Goal: Task Accomplishment & Management: Use online tool/utility

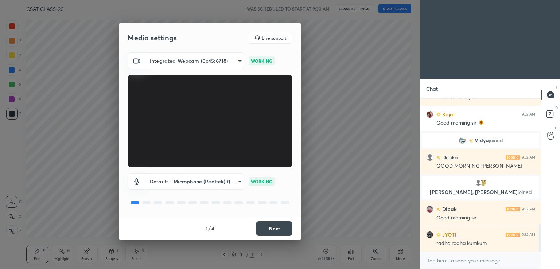
scroll to position [719, 0]
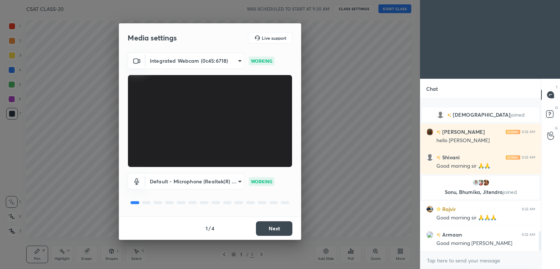
click at [268, 230] on button "Next" at bounding box center [274, 228] width 36 height 15
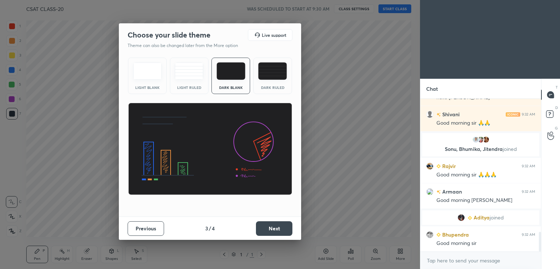
click at [270, 229] on button "Next" at bounding box center [274, 228] width 36 height 15
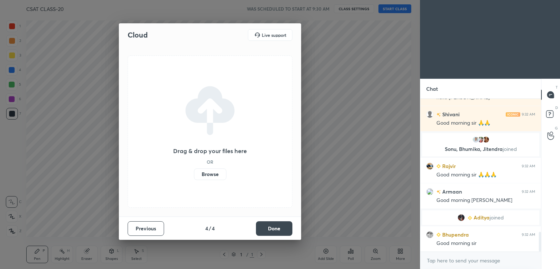
click at [270, 229] on button "Done" at bounding box center [274, 228] width 36 height 15
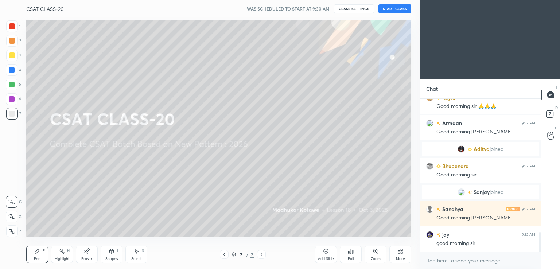
click at [398, 9] on button "START CLASS" at bounding box center [394, 8] width 33 height 9
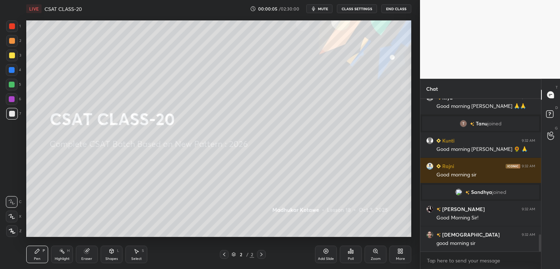
click at [325, 255] on div "Add Slide" at bounding box center [326, 254] width 22 height 17
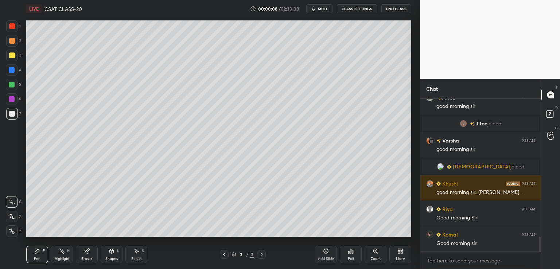
click at [12, 55] on div at bounding box center [12, 55] width 6 height 6
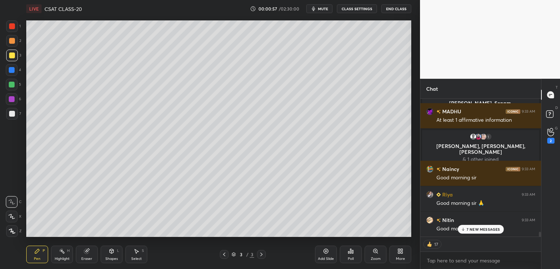
drag, startPoint x: 539, startPoint y: 235, endPoint x: 539, endPoint y: 251, distance: 15.7
click at [539, 251] on div "Amit 9:33 AM [PERSON_NAME], [PERSON_NAME], [PERSON_NAME] joined MADHU 9:33 AM A…" at bounding box center [480, 184] width 121 height 170
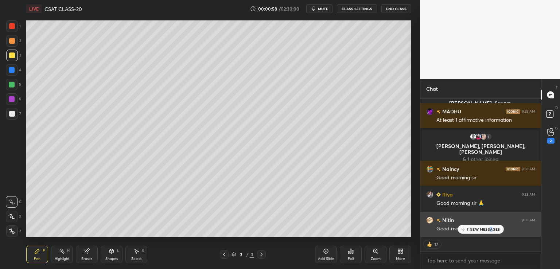
click at [490, 229] on p "7 NEW MESSAGES" at bounding box center [483, 229] width 34 height 4
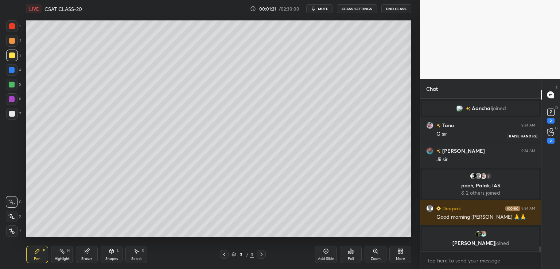
click at [549, 142] on div "2" at bounding box center [550, 141] width 7 height 6
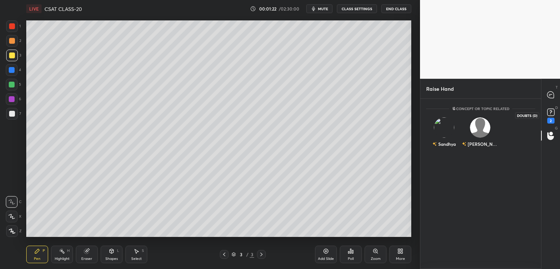
click at [551, 122] on div "2" at bounding box center [550, 121] width 7 height 6
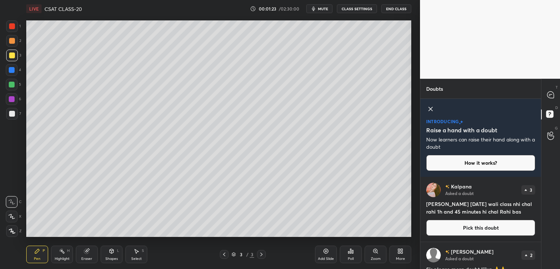
click at [434, 109] on icon at bounding box center [430, 109] width 9 height 9
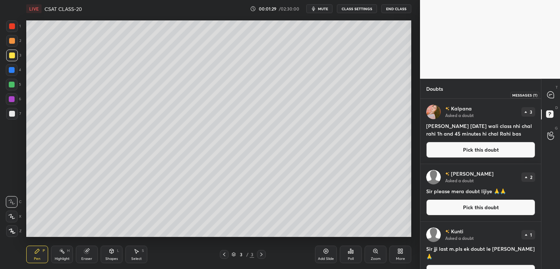
click at [549, 93] on icon at bounding box center [550, 94] width 7 height 7
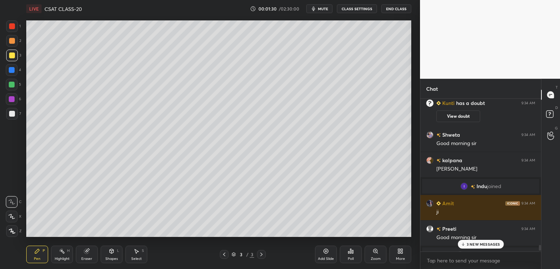
click at [463, 243] on icon at bounding box center [463, 244] width 0 height 3
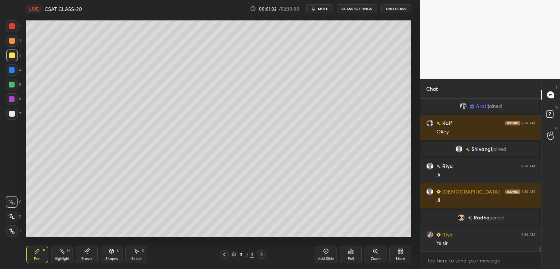
click at [355, 11] on button "CLASS SETTINGS" at bounding box center [357, 8] width 40 height 9
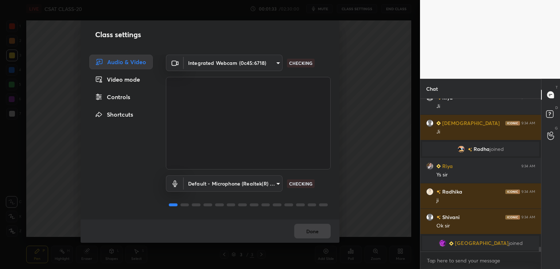
drag, startPoint x: 111, startPoint y: 99, endPoint x: 115, endPoint y: 98, distance: 4.1
click at [112, 98] on div "Controls" at bounding box center [120, 97] width 63 height 15
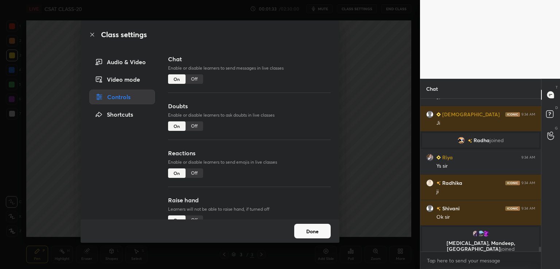
type textarea "x"
click at [188, 75] on div "Off" at bounding box center [193, 78] width 17 height 9
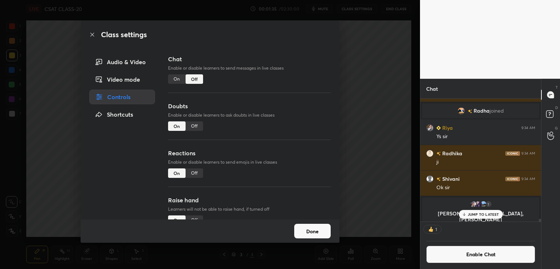
click at [193, 172] on div "Off" at bounding box center [193, 172] width 17 height 9
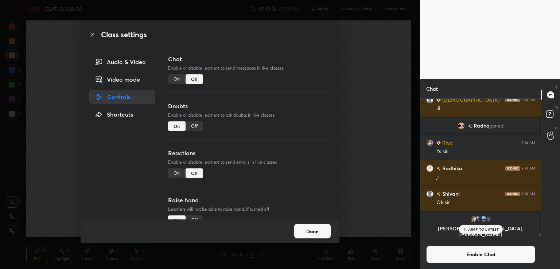
click at [193, 124] on div "Off" at bounding box center [193, 125] width 17 height 9
click at [302, 234] on button "Done" at bounding box center [312, 231] width 36 height 15
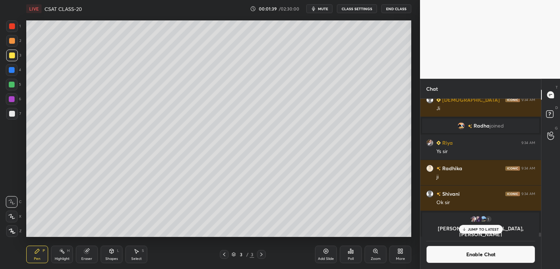
click at [399, 253] on icon at bounding box center [399, 252] width 2 height 2
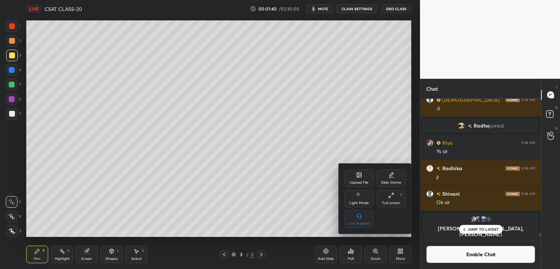
click at [363, 179] on div "Upload File" at bounding box center [358, 177] width 29 height 17
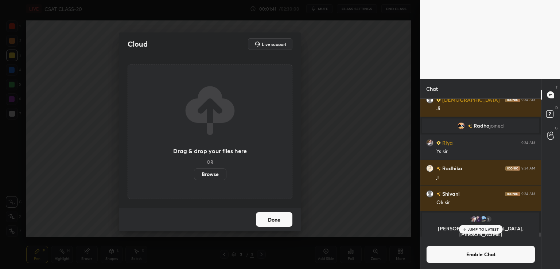
click at [211, 174] on label "Browse" at bounding box center [210, 174] width 32 height 12
click at [194, 174] on input "Browse" at bounding box center [194, 174] width 0 height 12
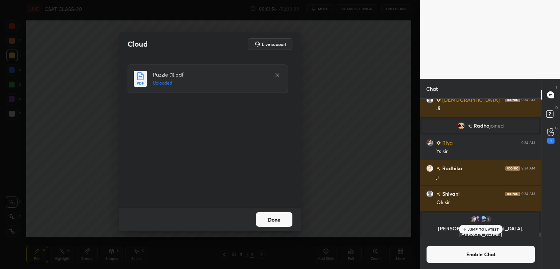
click at [273, 221] on button "Done" at bounding box center [274, 219] width 36 height 15
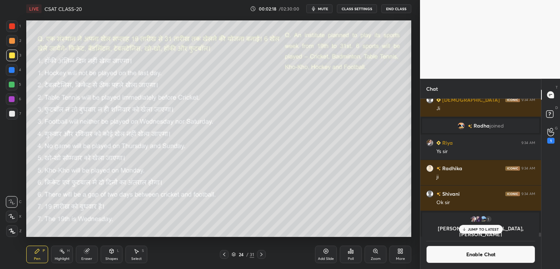
click at [461, 229] on div "JUMP TO LATEST" at bounding box center [480, 229] width 44 height 9
click at [552, 135] on icon at bounding box center [550, 132] width 7 height 8
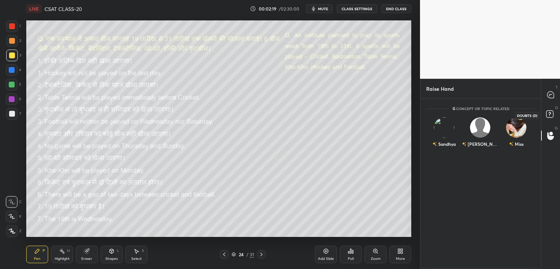
click at [548, 95] on icon at bounding box center [550, 94] width 7 height 7
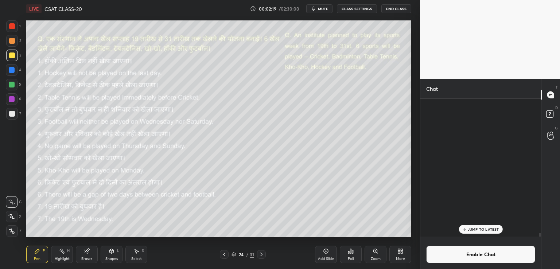
scroll to position [136, 118]
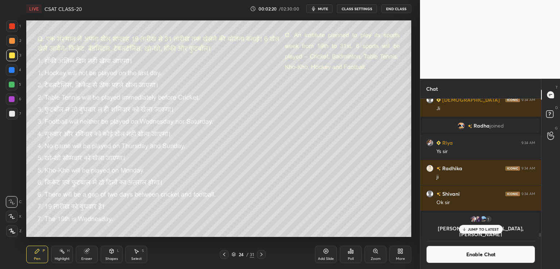
click at [262, 254] on icon at bounding box center [261, 254] width 6 height 6
click at [259, 253] on icon at bounding box center [261, 254] width 6 height 6
click at [259, 254] on icon at bounding box center [261, 254] width 6 height 6
click at [486, 227] on p "JUMP TO LATEST" at bounding box center [483, 229] width 31 height 4
click at [551, 136] on icon at bounding box center [550, 132] width 7 height 7
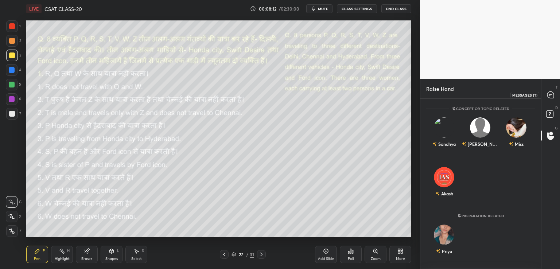
click at [547, 94] on icon at bounding box center [550, 94] width 7 height 7
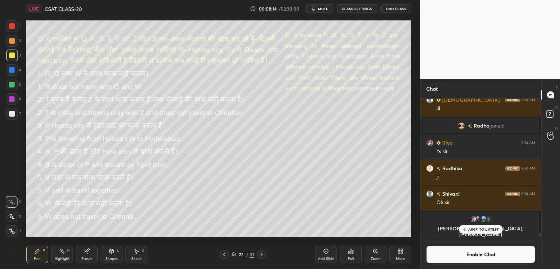
click at [477, 234] on div "JUMP TO LATEST" at bounding box center [480, 229] width 44 height 9
click at [13, 112] on div at bounding box center [12, 114] width 6 height 6
drag, startPoint x: 109, startPoint y: 252, endPoint x: 108, endPoint y: 249, distance: 3.7
click at [109, 253] on icon at bounding box center [112, 251] width 6 height 6
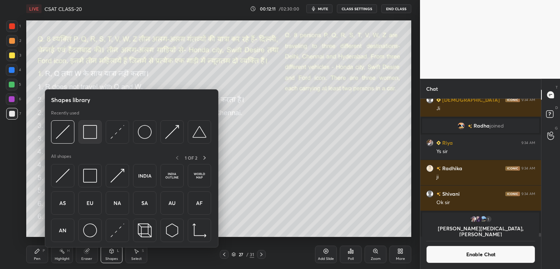
click at [89, 136] on img at bounding box center [90, 132] width 14 height 14
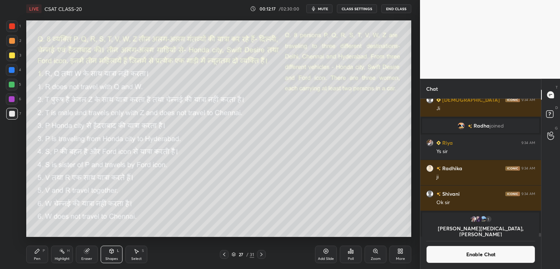
click at [110, 256] on div "Shapes L" at bounding box center [112, 254] width 22 height 17
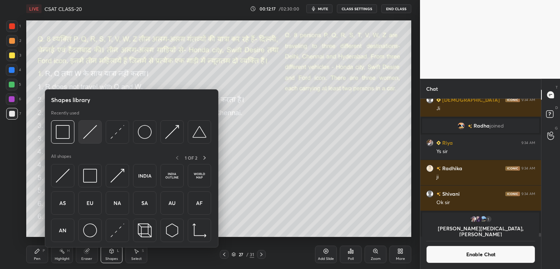
click at [86, 133] on img at bounding box center [90, 132] width 14 height 14
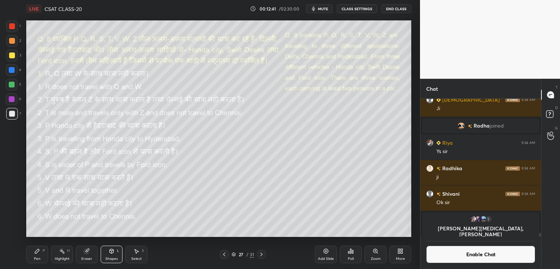
click at [40, 254] on div "Pen P" at bounding box center [37, 254] width 22 height 17
click at [13, 219] on div at bounding box center [12, 217] width 12 height 12
click at [9, 59] on div at bounding box center [12, 56] width 12 height 12
click at [553, 141] on div "1" at bounding box center [550, 141] width 7 height 6
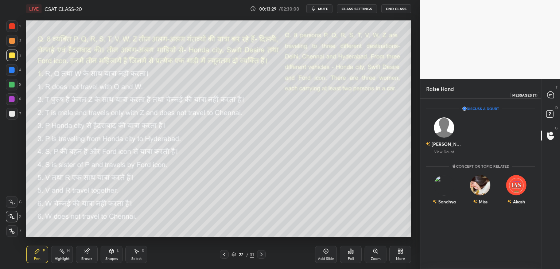
click at [549, 96] on icon at bounding box center [551, 95] width 8 height 8
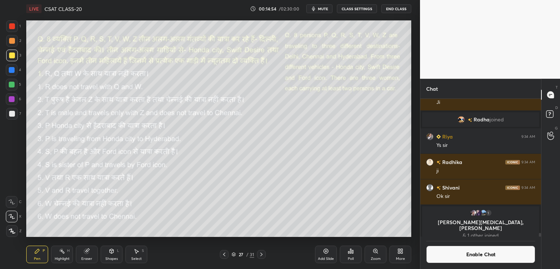
click at [450, 258] on button "Enable Chat" at bounding box center [480, 254] width 109 height 17
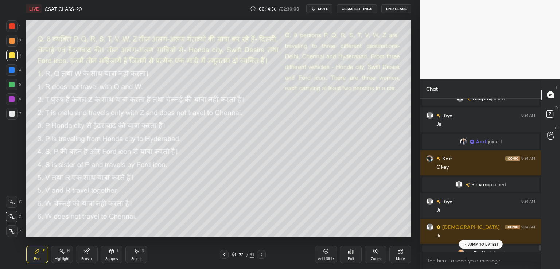
click at [481, 244] on p "JUMP TO LATEST" at bounding box center [483, 244] width 31 height 4
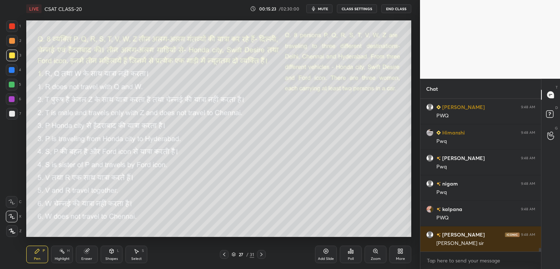
scroll to position [6230, 0]
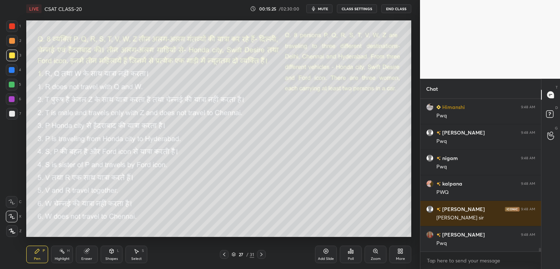
click at [359, 11] on button "CLASS SETTINGS" at bounding box center [357, 8] width 40 height 9
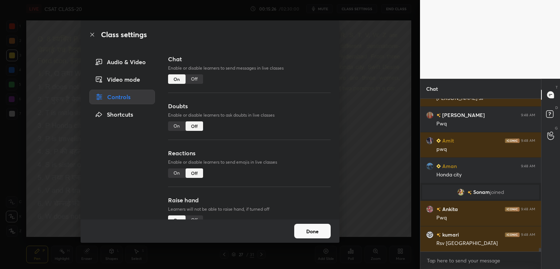
click at [192, 81] on div "Off" at bounding box center [193, 78] width 17 height 9
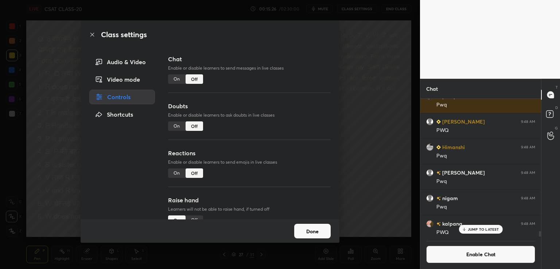
scroll to position [3, 2]
click at [383, 50] on div "Class settings Audio & Video Video mode Controls Shortcuts Chat Enable or disab…" at bounding box center [210, 134] width 420 height 269
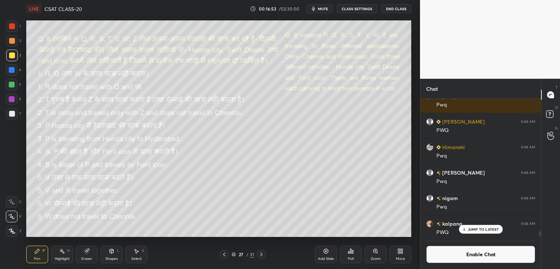
click at [474, 230] on p "JUMP TO LATEST" at bounding box center [483, 229] width 31 height 4
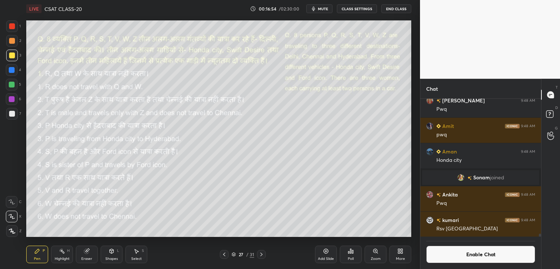
click at [462, 255] on button "Enable Chat" at bounding box center [480, 254] width 109 height 17
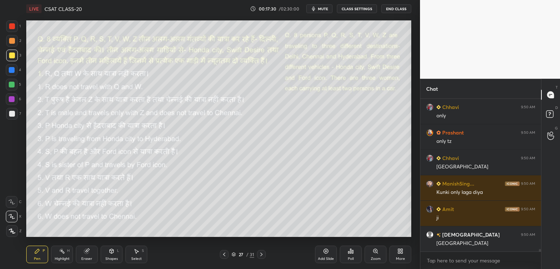
scroll to position [8883, 0]
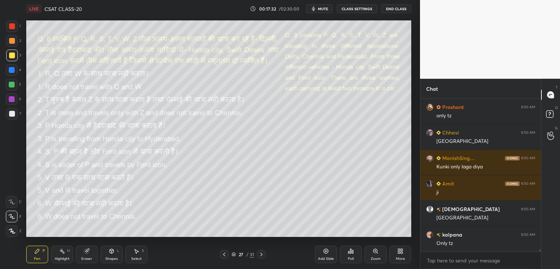
click at [360, 7] on button "CLASS SETTINGS" at bounding box center [357, 8] width 40 height 9
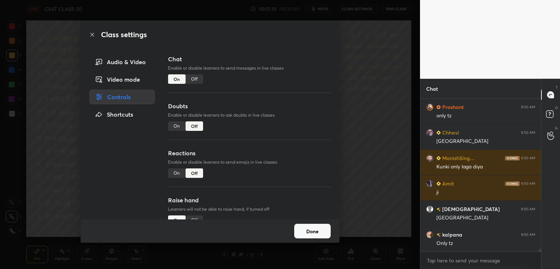
click at [193, 80] on div "Off" at bounding box center [193, 78] width 17 height 9
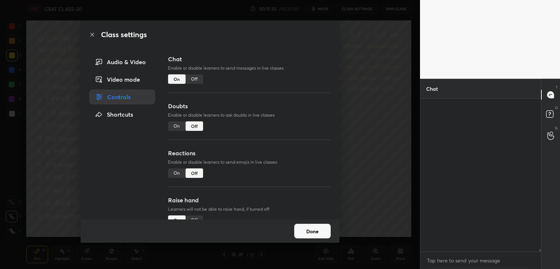
scroll to position [3, 2]
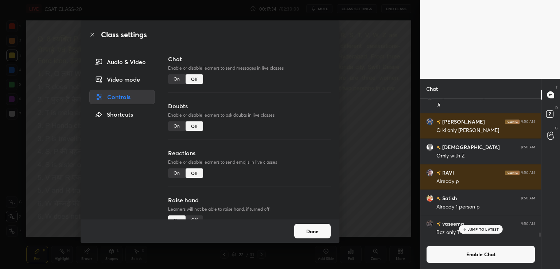
click at [373, 56] on div "Class settings Audio & Video Video mode Controls Shortcuts Chat Enable or disab…" at bounding box center [210, 134] width 420 height 269
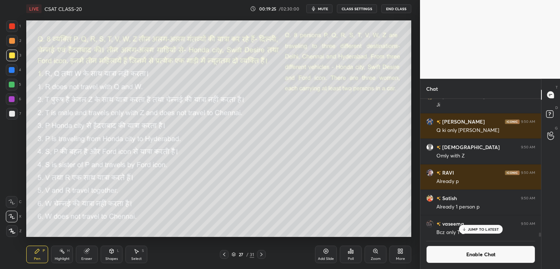
click at [466, 228] on div "JUMP TO LATEST" at bounding box center [480, 229] width 44 height 9
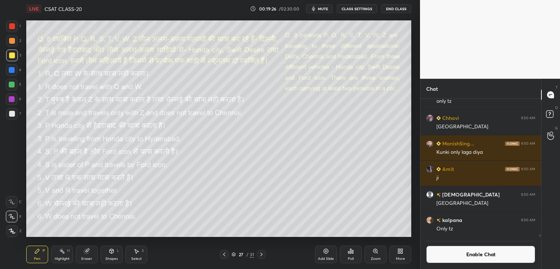
click at [460, 251] on button "Enable Chat" at bounding box center [480, 254] width 109 height 17
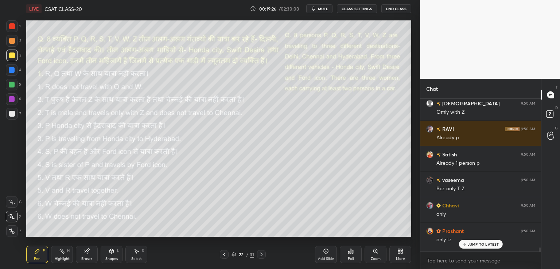
click at [472, 244] on p "JUMP TO LATEST" at bounding box center [483, 244] width 31 height 4
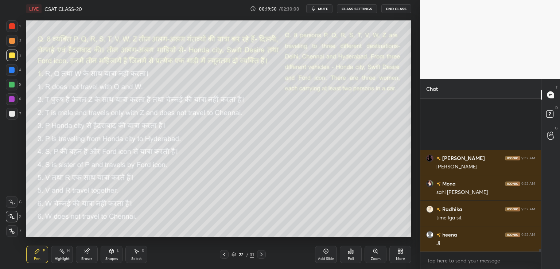
scroll to position [9274, 0]
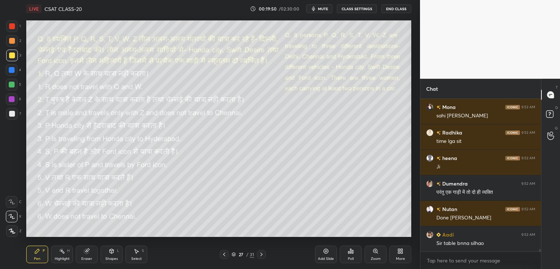
click at [262, 254] on icon at bounding box center [261, 254] width 6 height 6
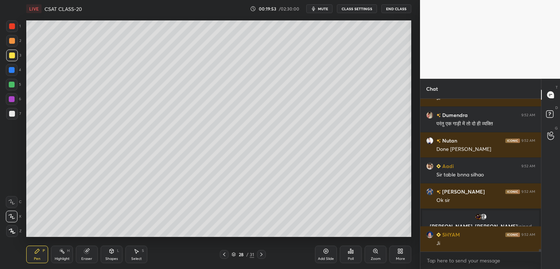
scroll to position [8985, 0]
click at [223, 257] on icon at bounding box center [224, 254] width 6 height 6
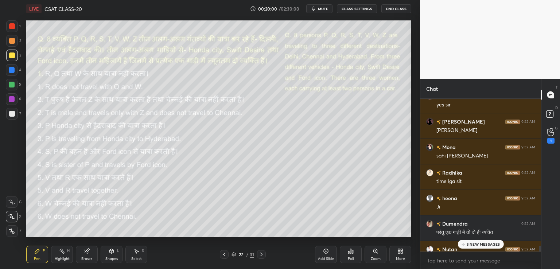
scroll to position [9112, 0]
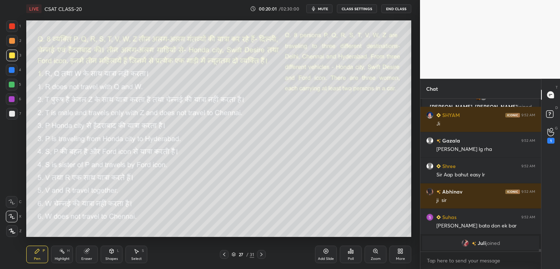
drag, startPoint x: 539, startPoint y: 251, endPoint x: 536, endPoint y: 256, distance: 6.0
click at [539, 258] on div "[PERSON_NAME] 9:52 AM Ok [PERSON_NAME], [PERSON_NAME] joined SHYAM 9:52 AM [PER…" at bounding box center [480, 184] width 121 height 170
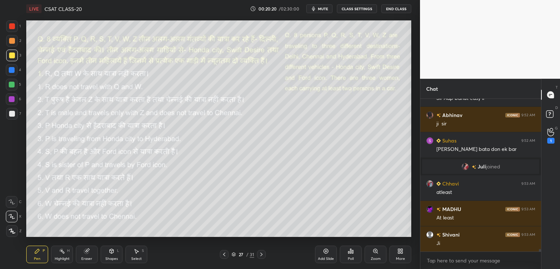
scroll to position [9214, 0]
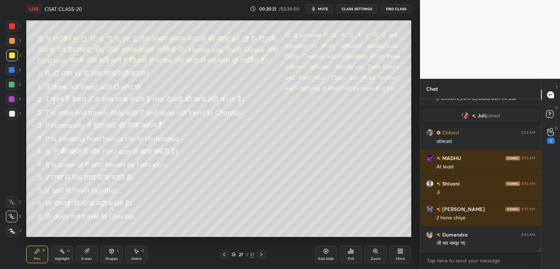
click at [262, 253] on icon at bounding box center [261, 254] width 6 height 6
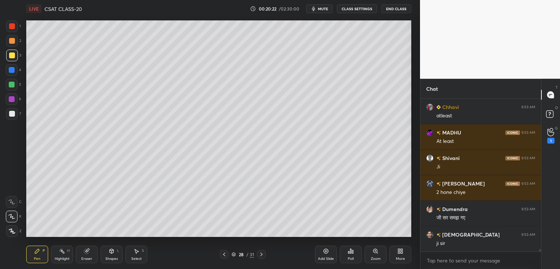
click at [399, 253] on icon at bounding box center [400, 251] width 6 height 6
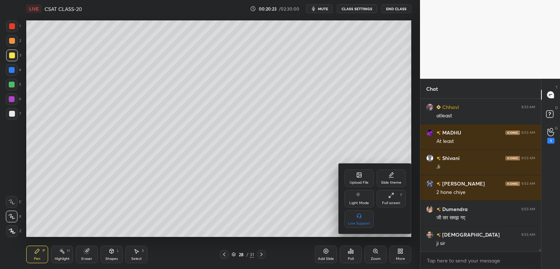
click at [354, 181] on div "Upload File" at bounding box center [358, 183] width 19 height 4
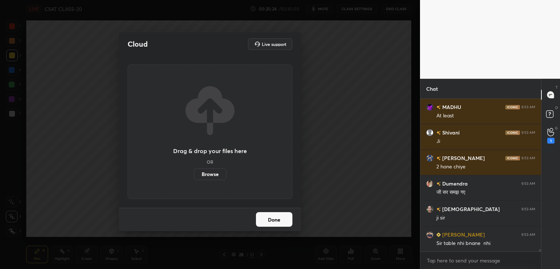
scroll to position [9212, 0]
click at [212, 175] on label "Browse" at bounding box center [210, 174] width 32 height 12
click at [194, 175] on input "Browse" at bounding box center [194, 174] width 0 height 12
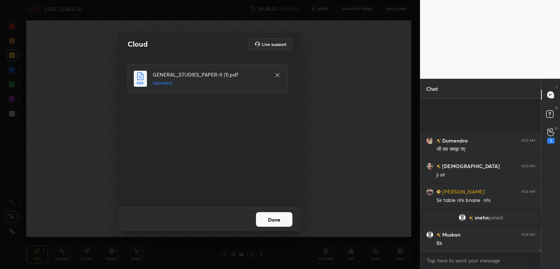
scroll to position [9225, 0]
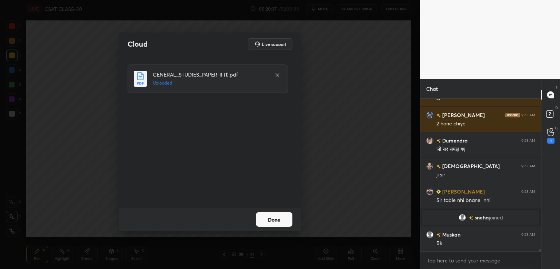
click at [277, 228] on div "Done" at bounding box center [210, 219] width 182 height 23
click at [275, 223] on button "Done" at bounding box center [274, 219] width 36 height 15
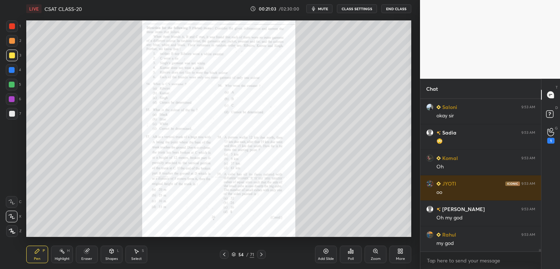
scroll to position [9532, 0]
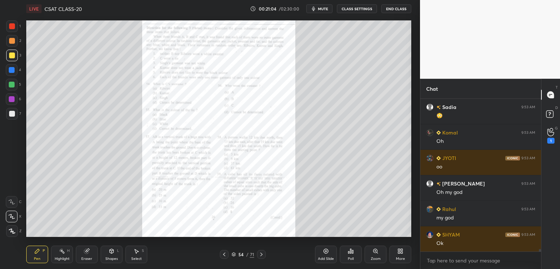
click at [260, 255] on icon at bounding box center [261, 254] width 6 height 6
click at [375, 253] on icon at bounding box center [375, 251] width 6 height 6
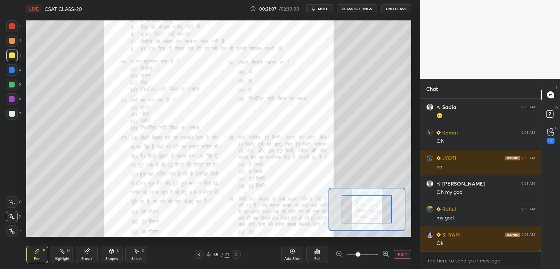
scroll to position [9557, 0]
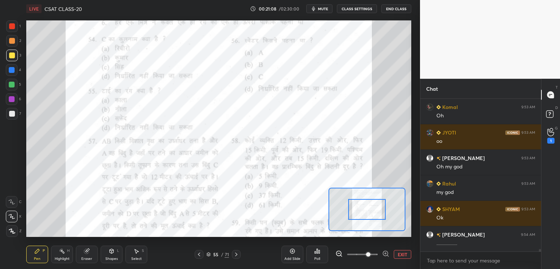
drag, startPoint x: 357, startPoint y: 255, endPoint x: 365, endPoint y: 255, distance: 8.0
click at [366, 255] on span at bounding box center [368, 254] width 4 height 4
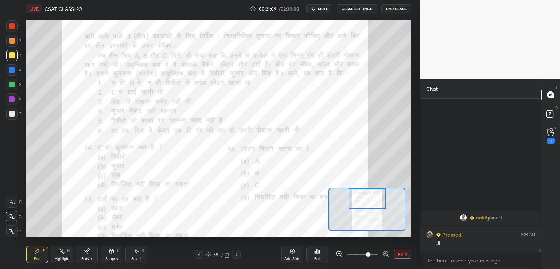
scroll to position [9498, 0]
drag, startPoint x: 366, startPoint y: 212, endPoint x: 366, endPoint y: 200, distance: 12.0
click at [366, 200] on div at bounding box center [367, 198] width 38 height 21
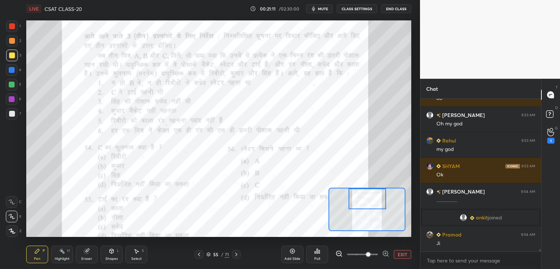
click at [376, 254] on span at bounding box center [362, 254] width 31 height 11
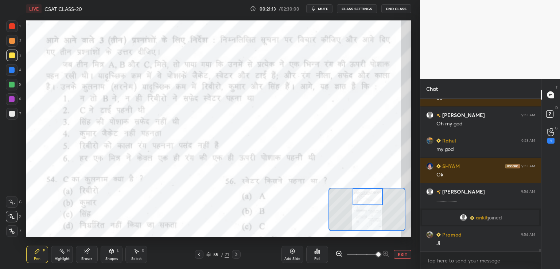
drag, startPoint x: 367, startPoint y: 199, endPoint x: 368, endPoint y: 193, distance: 5.1
click at [368, 193] on div at bounding box center [367, 196] width 30 height 17
drag, startPoint x: 9, startPoint y: 69, endPoint x: 19, endPoint y: 67, distance: 10.3
click at [10, 69] on div at bounding box center [12, 70] width 6 height 6
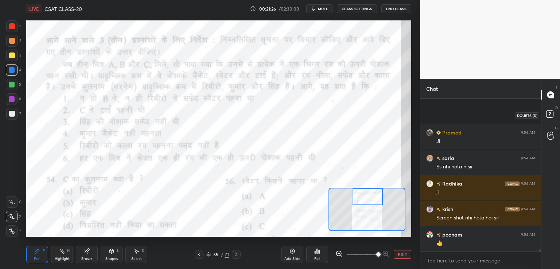
scroll to position [9651, 0]
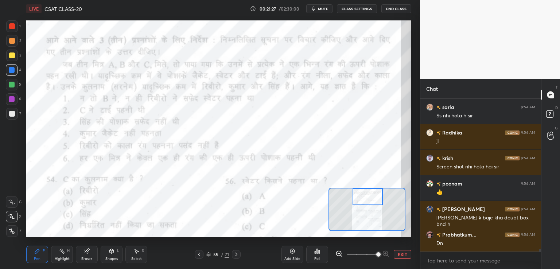
click at [360, 9] on button "CLASS SETTINGS" at bounding box center [357, 8] width 40 height 9
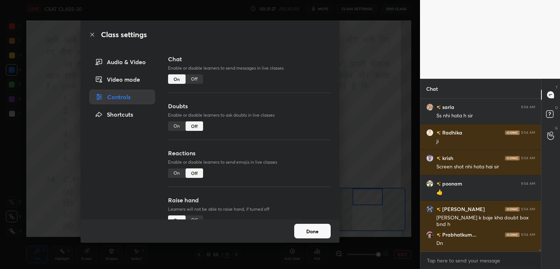
scroll to position [9677, 0]
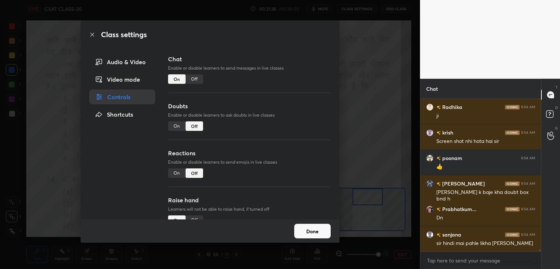
click at [176, 125] on div "On" at bounding box center [176, 125] width 17 height 9
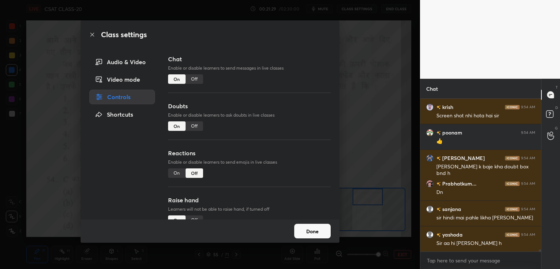
scroll to position [9728, 0]
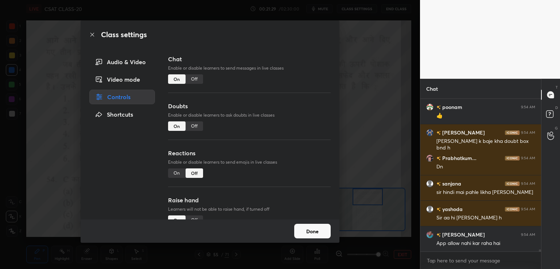
click at [391, 96] on div "Class settings Audio & Video Video mode Controls Shortcuts Chat Enable or disab…" at bounding box center [210, 134] width 420 height 269
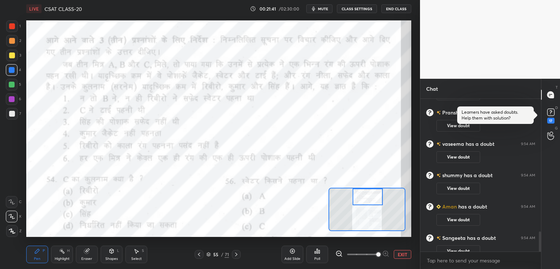
scroll to position [1122, 0]
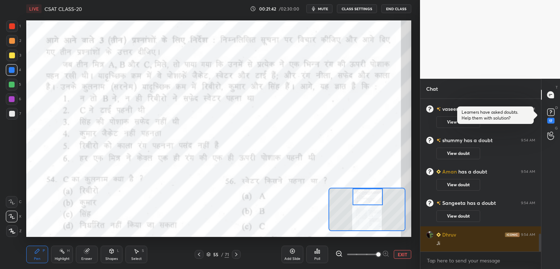
click at [200, 254] on icon at bounding box center [199, 254] width 6 height 6
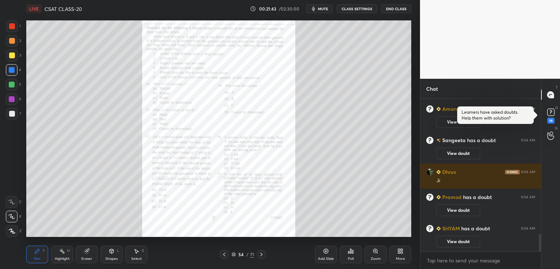
click at [375, 253] on icon at bounding box center [375, 251] width 4 height 4
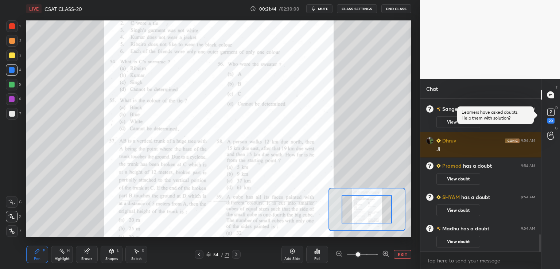
scroll to position [1214, 0]
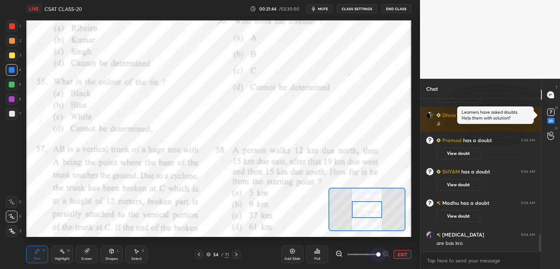
drag, startPoint x: 359, startPoint y: 254, endPoint x: 392, endPoint y: 246, distance: 34.4
click at [398, 253] on div "EXIT" at bounding box center [373, 254] width 76 height 9
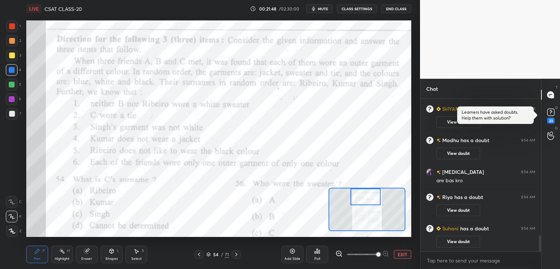
scroll to position [1295, 0]
drag, startPoint x: 365, startPoint y: 209, endPoint x: 363, endPoint y: 190, distance: 18.7
click at [364, 192] on div at bounding box center [365, 196] width 30 height 17
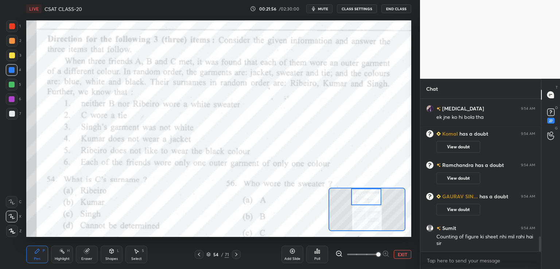
scroll to position [1438, 0]
click at [358, 8] on button "CLASS SETTINGS" at bounding box center [357, 8] width 40 height 9
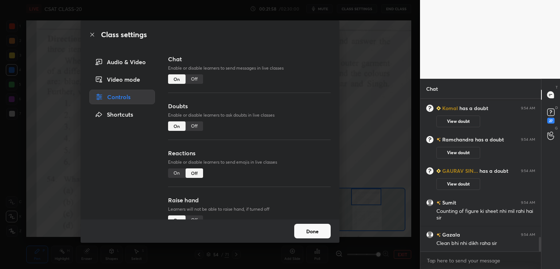
click at [192, 125] on div "Off" at bounding box center [193, 125] width 17 height 9
type textarea "x"
click at [349, 102] on div "Class settings Audio & Video Video mode Controls Shortcuts Chat Enable or disab…" at bounding box center [210, 134] width 420 height 269
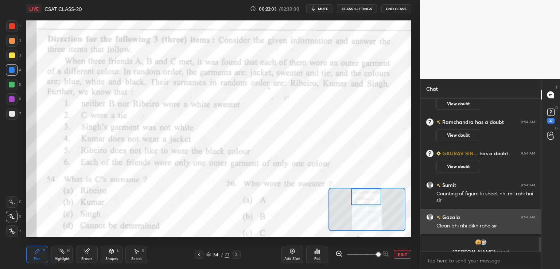
scroll to position [1464, 0]
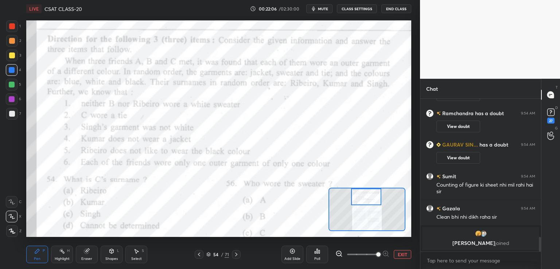
click at [357, 8] on button "CLASS SETTINGS" at bounding box center [357, 8] width 40 height 9
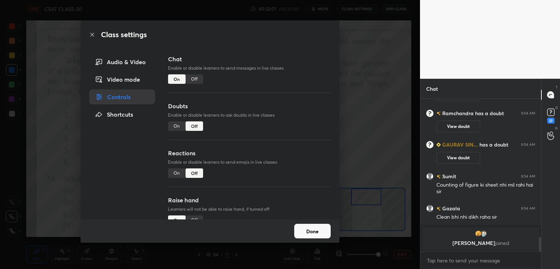
click at [193, 80] on div "Off" at bounding box center [193, 78] width 17 height 9
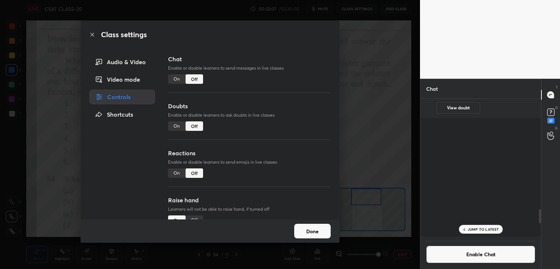
scroll to position [3, 2]
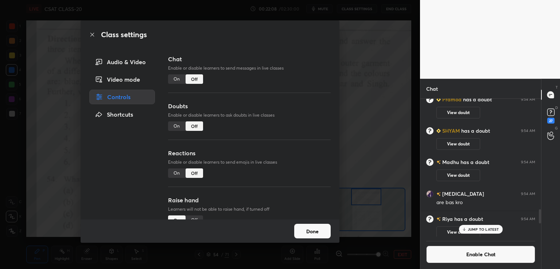
click at [385, 68] on div "Class settings Audio & Video Video mode Controls Shortcuts Chat Enable or disab…" at bounding box center [210, 134] width 420 height 269
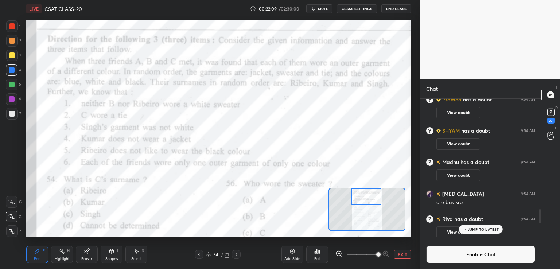
click at [466, 231] on icon at bounding box center [463, 229] width 5 height 4
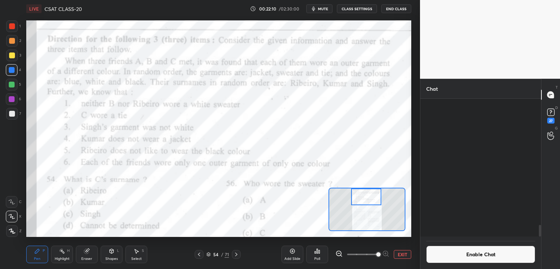
scroll to position [1479, 0]
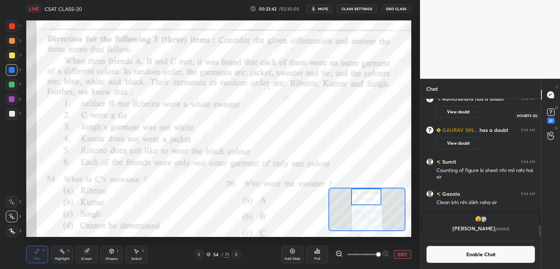
click at [551, 117] on icon at bounding box center [550, 112] width 11 height 11
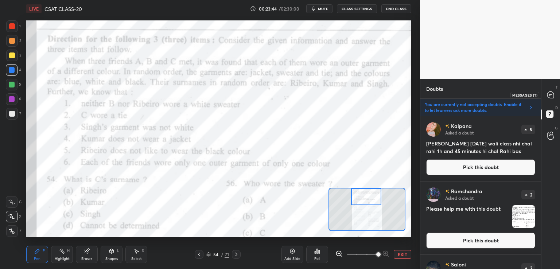
click at [545, 94] on div at bounding box center [550, 94] width 15 height 13
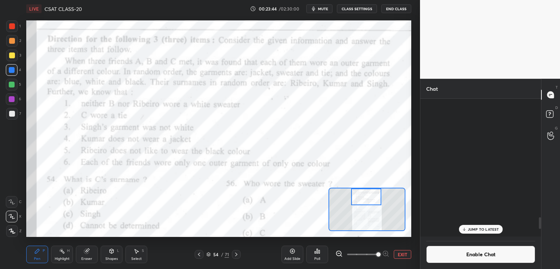
scroll to position [136, 118]
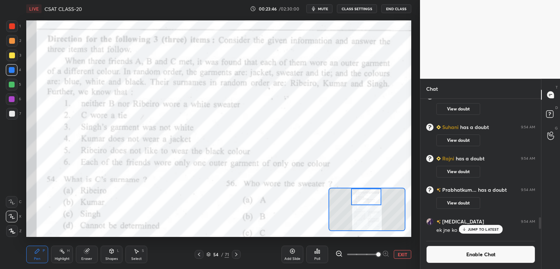
click at [484, 229] on p "JUMP TO LATEST" at bounding box center [483, 229] width 31 height 4
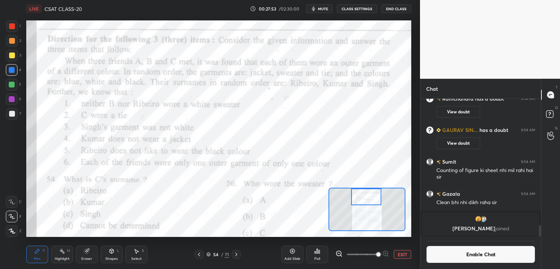
click at [237, 256] on icon at bounding box center [236, 254] width 6 height 6
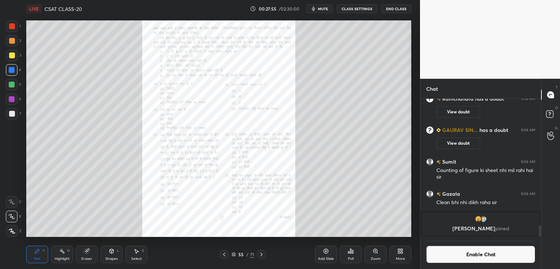
click at [373, 251] on icon at bounding box center [375, 251] width 4 height 4
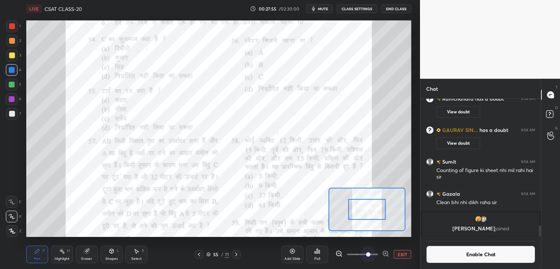
drag, startPoint x: 368, startPoint y: 254, endPoint x: 414, endPoint y: 248, distance: 45.5
click at [414, 250] on div "1 2 3 4 5 6 7 C X Z C X Z E E Erase all H H LIVE CSAT CLASS-20 00:27:55 / 02:30…" at bounding box center [210, 134] width 420 height 269
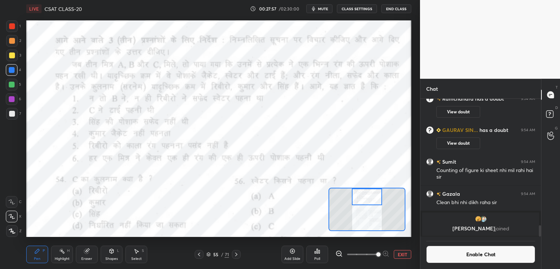
drag, startPoint x: 371, startPoint y: 212, endPoint x: 371, endPoint y: 197, distance: 14.9
click at [371, 197] on div at bounding box center [367, 196] width 30 height 17
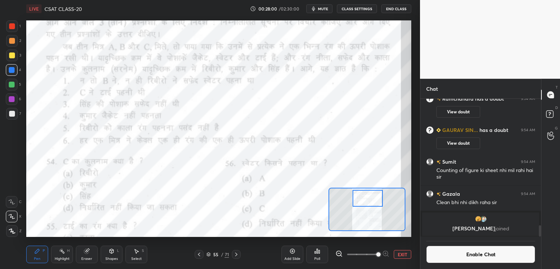
click at [368, 199] on div at bounding box center [367, 198] width 30 height 17
click at [370, 197] on div at bounding box center [367, 198] width 30 height 17
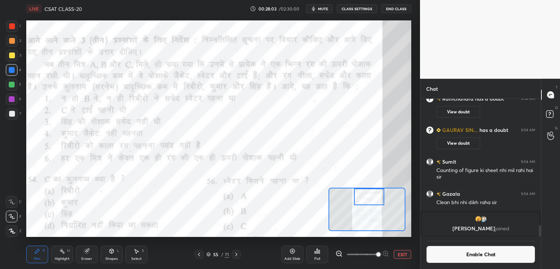
click at [370, 199] on div at bounding box center [369, 196] width 30 height 17
click at [113, 254] on icon at bounding box center [112, 251] width 6 height 6
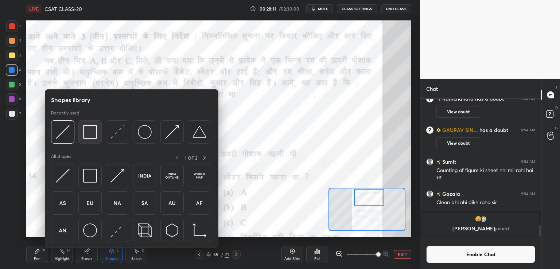
click at [89, 137] on img at bounding box center [90, 132] width 14 height 14
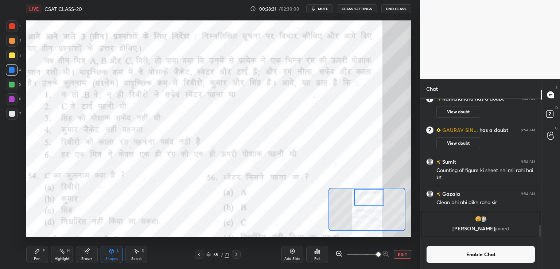
click at [112, 255] on div "Shapes L" at bounding box center [112, 254] width 22 height 17
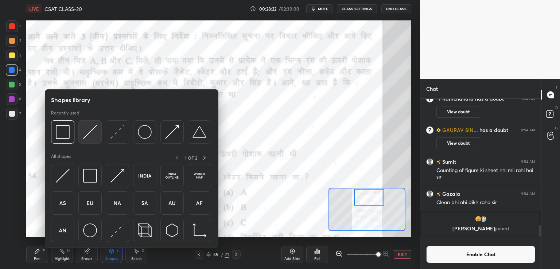
click at [87, 134] on img at bounding box center [90, 132] width 14 height 14
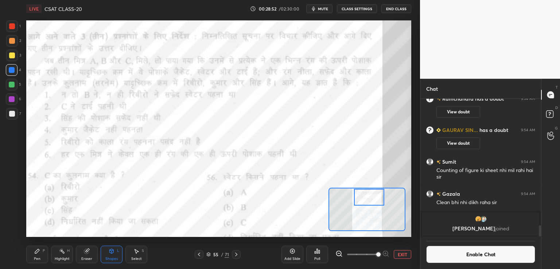
click at [86, 255] on div "Eraser" at bounding box center [87, 254] width 22 height 17
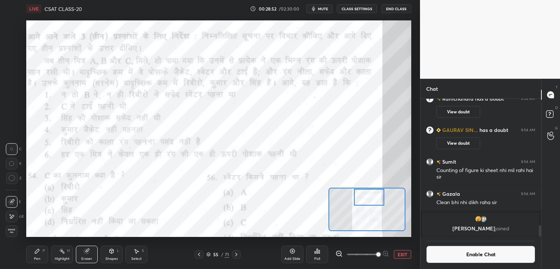
click at [14, 218] on icon at bounding box center [12, 217] width 6 height 6
click at [110, 252] on icon at bounding box center [112, 251] width 4 height 4
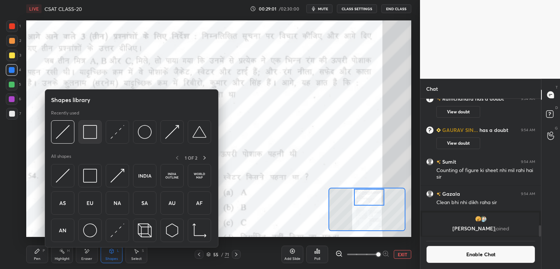
click at [89, 136] on img at bounding box center [90, 132] width 14 height 14
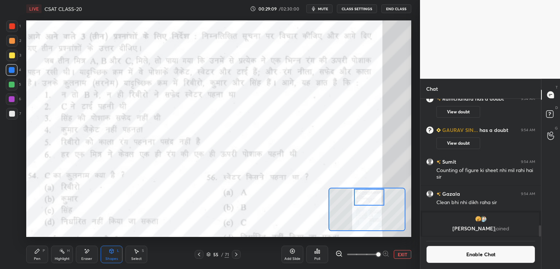
click at [36, 254] on icon at bounding box center [37, 251] width 6 height 6
click at [9, 204] on icon at bounding box center [11, 201] width 7 height 5
click at [110, 254] on icon at bounding box center [112, 251] width 6 height 6
click at [108, 258] on div "Shapes" at bounding box center [111, 259] width 12 height 4
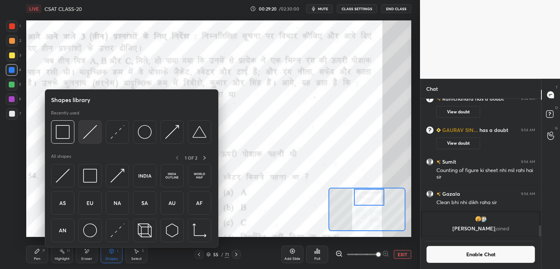
click at [88, 135] on img at bounding box center [90, 132] width 14 height 14
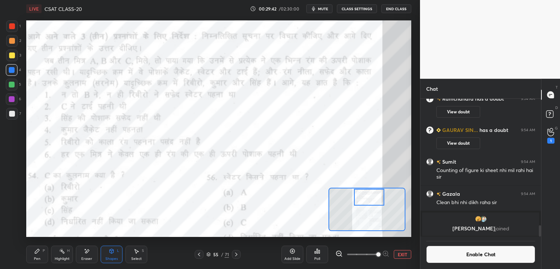
click at [36, 253] on icon at bounding box center [37, 251] width 4 height 4
click at [451, 255] on button "Enable Chat" at bounding box center [480, 254] width 109 height 17
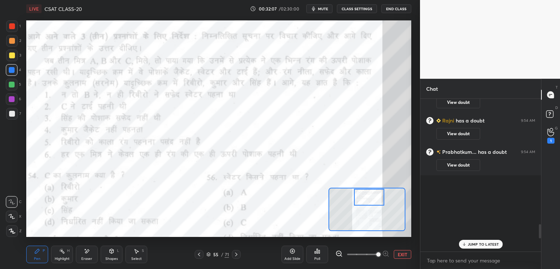
scroll to position [150, 118]
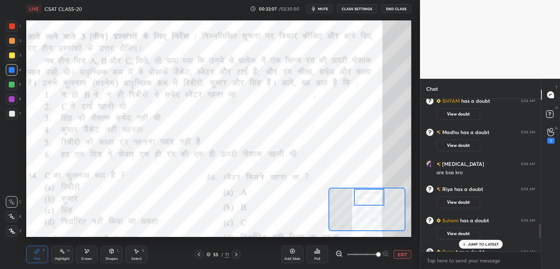
click at [469, 247] on div "JUMP TO LATEST" at bounding box center [480, 244] width 44 height 9
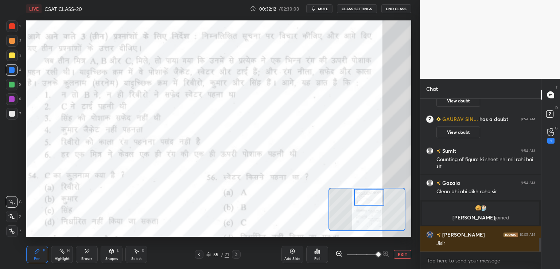
click at [368, 197] on div at bounding box center [369, 197] width 30 height 17
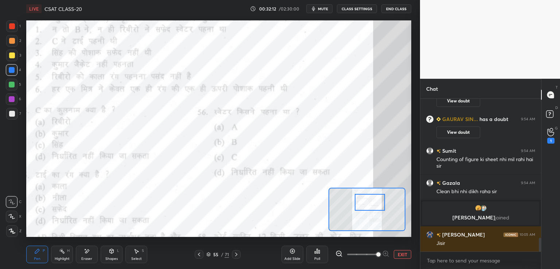
scroll to position [1581, 0]
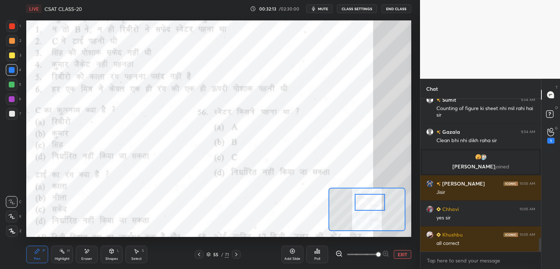
drag, startPoint x: 368, startPoint y: 197, endPoint x: 369, endPoint y: 203, distance: 5.2
click at [369, 203] on div at bounding box center [370, 202] width 30 height 17
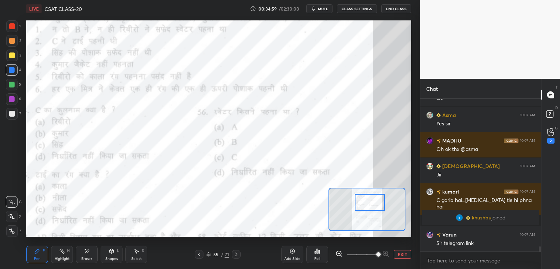
scroll to position [4526, 0]
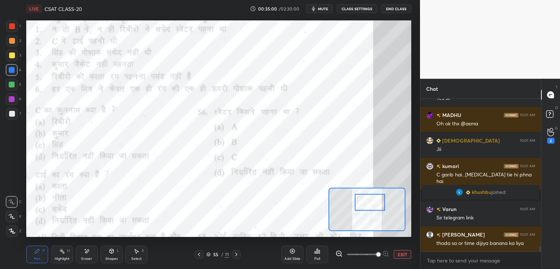
click at [198, 254] on icon at bounding box center [199, 255] width 2 height 4
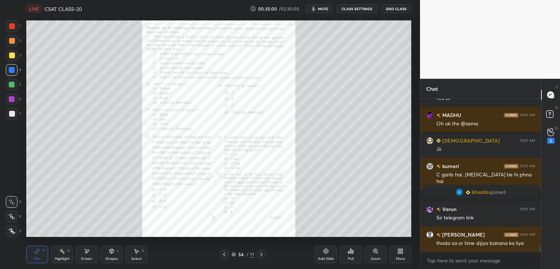
click at [200, 253] on div "54 / 71" at bounding box center [243, 254] width 144 height 9
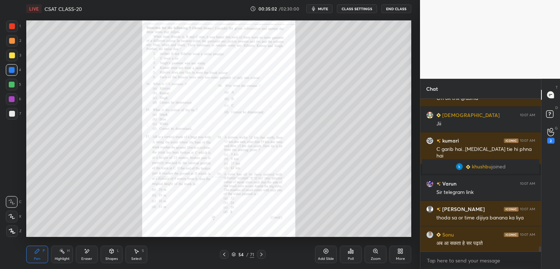
click at [225, 255] on icon at bounding box center [224, 254] width 6 height 6
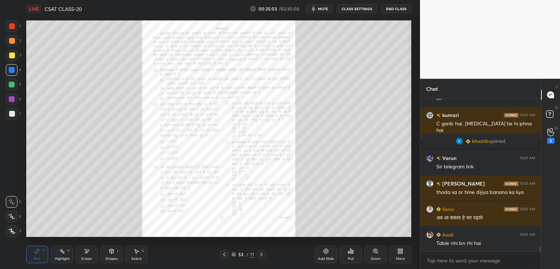
click at [224, 254] on icon at bounding box center [224, 254] width 6 height 6
click at [224, 255] on icon at bounding box center [224, 254] width 6 height 6
click at [224, 257] on icon at bounding box center [224, 254] width 6 height 6
click at [224, 256] on icon at bounding box center [224, 254] width 6 height 6
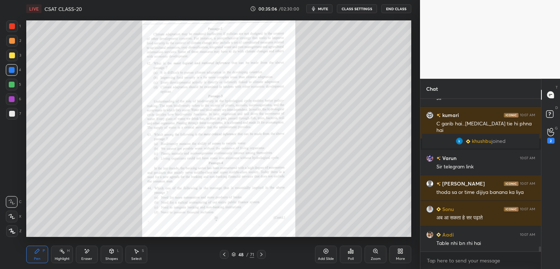
scroll to position [4602, 0]
click at [225, 257] on icon at bounding box center [224, 254] width 6 height 6
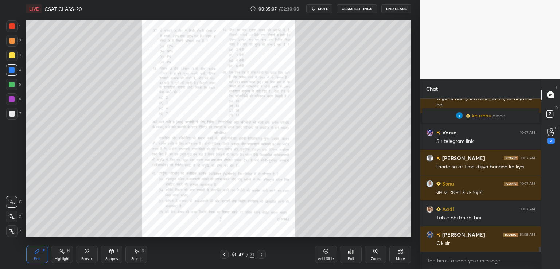
click at [224, 257] on icon at bounding box center [224, 254] width 6 height 6
click at [225, 257] on div at bounding box center [224, 254] width 9 height 9
click at [377, 257] on div "Zoom" at bounding box center [376, 259] width 10 height 4
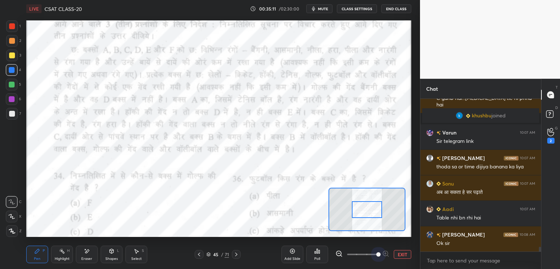
drag, startPoint x: 360, startPoint y: 254, endPoint x: 378, endPoint y: 236, distance: 25.3
click at [388, 255] on div at bounding box center [362, 254] width 54 height 9
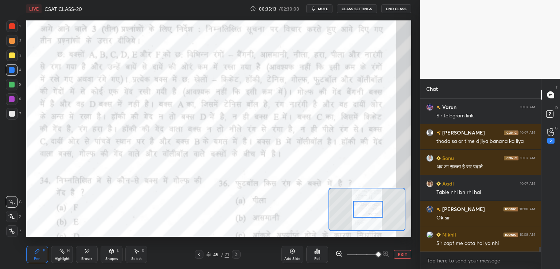
click at [370, 209] on div at bounding box center [368, 209] width 30 height 17
click at [357, 8] on button "CLASS SETTINGS" at bounding box center [357, 8] width 40 height 9
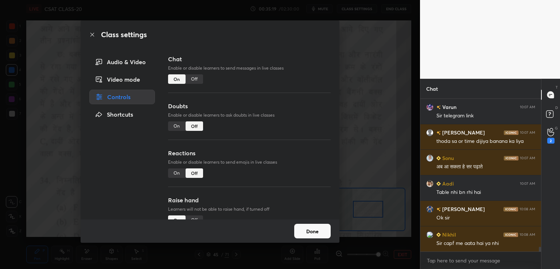
click at [176, 128] on div "On" at bounding box center [176, 125] width 17 height 9
type textarea "x"
click at [194, 81] on div "Off" at bounding box center [193, 78] width 17 height 9
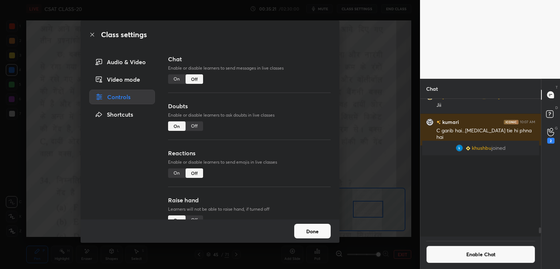
scroll to position [3, 2]
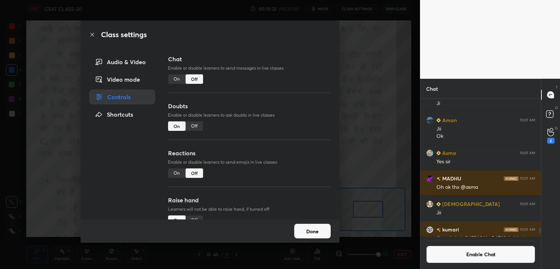
click at [406, 102] on div "Class settings Audio & Video Video mode Controls Shortcuts Chat Enable or disab…" at bounding box center [210, 134] width 420 height 269
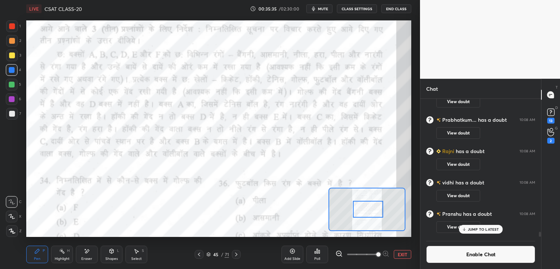
scroll to position [3818, 0]
click at [199, 253] on icon at bounding box center [199, 254] width 6 height 6
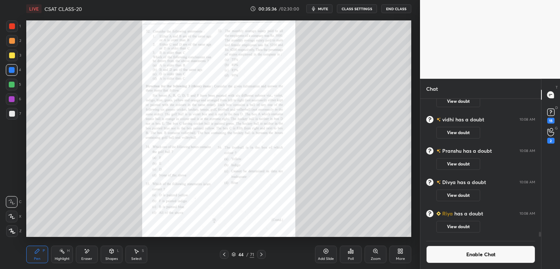
click at [357, 12] on button "CLASS SETTINGS" at bounding box center [357, 8] width 40 height 9
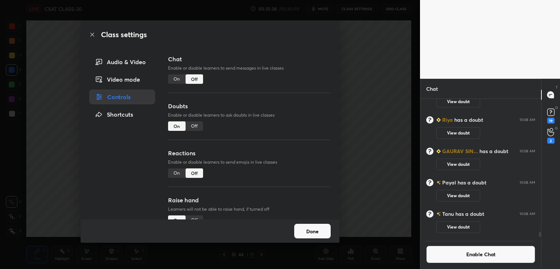
click at [195, 128] on div "Off" at bounding box center [193, 125] width 17 height 9
click at [354, 101] on div "Class settings Audio & Video Video mode Controls Shortcuts Chat Enable or disab…" at bounding box center [210, 134] width 420 height 269
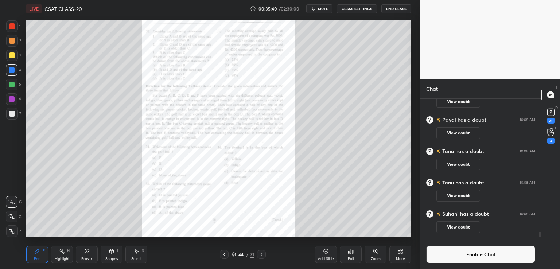
click at [379, 251] on div "Zoom" at bounding box center [375, 254] width 22 height 17
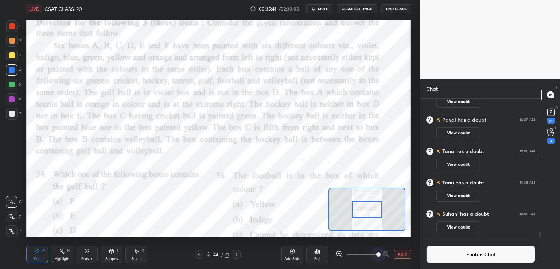
drag, startPoint x: 411, startPoint y: 260, endPoint x: 420, endPoint y: 257, distance: 9.1
click at [421, 259] on div "1 2 3 4 5 6 7 C X Z E E Erase all H H LIVE CSAT CLASS-20 00:35:41 / 02:30:00 mu…" at bounding box center [280, 134] width 560 height 269
click at [549, 120] on div "21" at bounding box center [550, 121] width 7 height 6
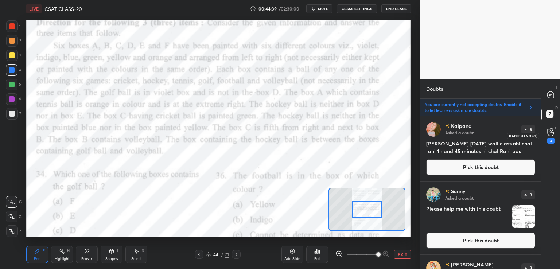
click at [549, 134] on icon at bounding box center [550, 132] width 7 height 8
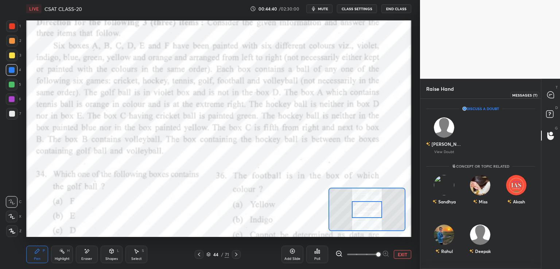
click at [549, 93] on icon at bounding box center [550, 94] width 7 height 7
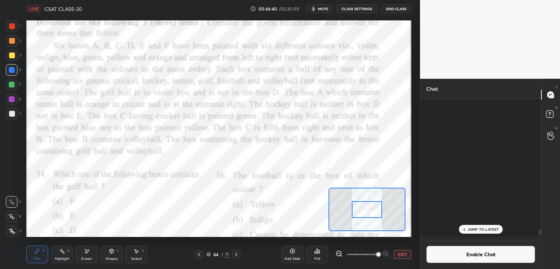
scroll to position [136, 118]
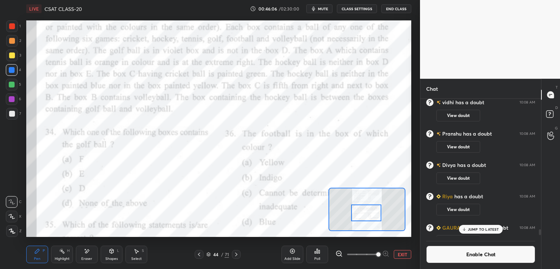
click at [366, 211] on div at bounding box center [366, 212] width 30 height 17
click at [400, 254] on button "EXIT" at bounding box center [402, 254] width 17 height 9
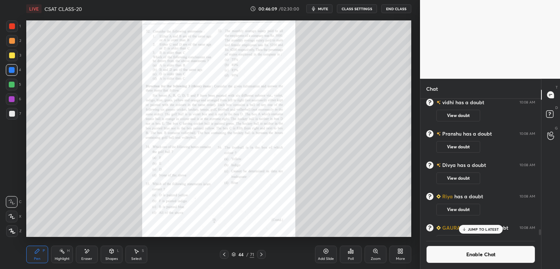
click at [260, 255] on icon at bounding box center [261, 254] width 6 height 6
click at [376, 251] on icon at bounding box center [375, 251] width 4 height 4
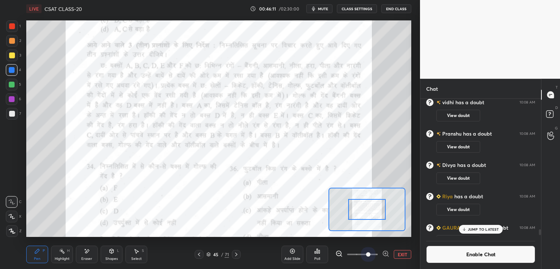
drag, startPoint x: 357, startPoint y: 255, endPoint x: 396, endPoint y: 255, distance: 39.4
click at [398, 258] on div "EXIT" at bounding box center [373, 254] width 76 height 9
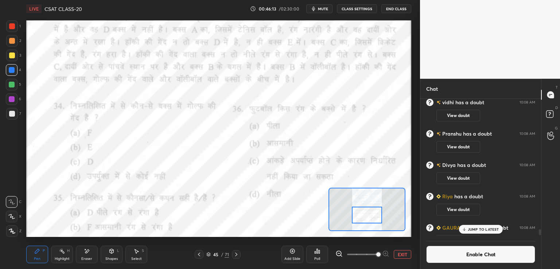
drag, startPoint x: 373, startPoint y: 209, endPoint x: 373, endPoint y: 215, distance: 5.8
click at [373, 215] on div at bounding box center [367, 215] width 30 height 17
click at [318, 254] on div "Poll" at bounding box center [317, 254] width 22 height 17
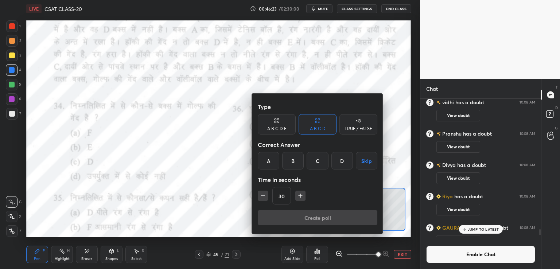
click at [360, 162] on button "Skip" at bounding box center [366, 160] width 21 height 17
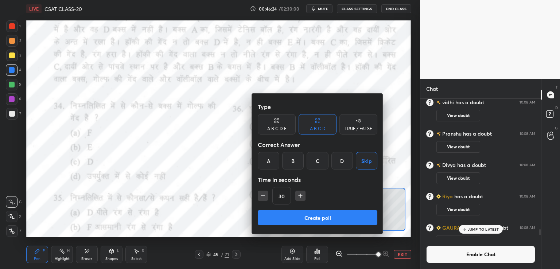
click at [312, 219] on button "Create poll" at bounding box center [318, 217] width 120 height 15
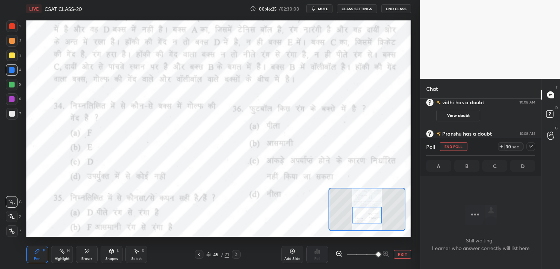
scroll to position [130, 118]
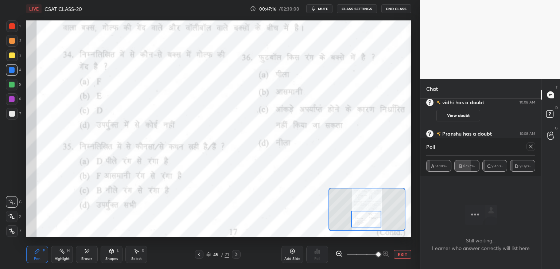
drag, startPoint x: 365, startPoint y: 214, endPoint x: 364, endPoint y: 218, distance: 5.0
click at [364, 219] on div at bounding box center [366, 219] width 30 height 17
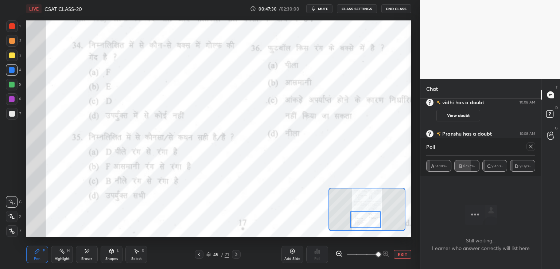
drag, startPoint x: 526, startPoint y: 145, endPoint x: 523, endPoint y: 149, distance: 4.6
click at [526, 146] on div at bounding box center [530, 146] width 9 height 9
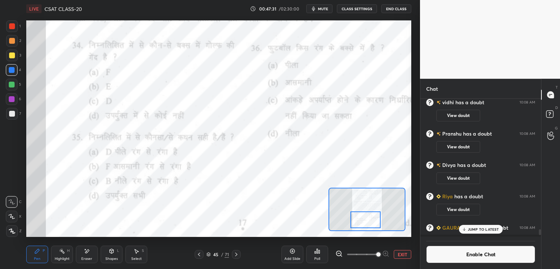
scroll to position [2, 2]
click at [321, 256] on div "Poll" at bounding box center [317, 254] width 22 height 17
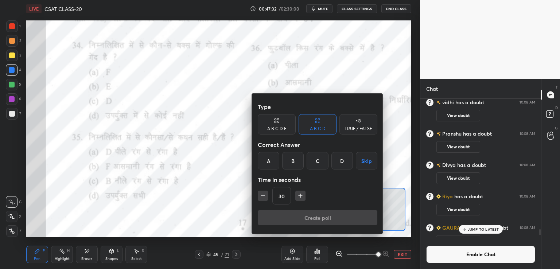
click at [366, 162] on button "Skip" at bounding box center [366, 160] width 21 height 17
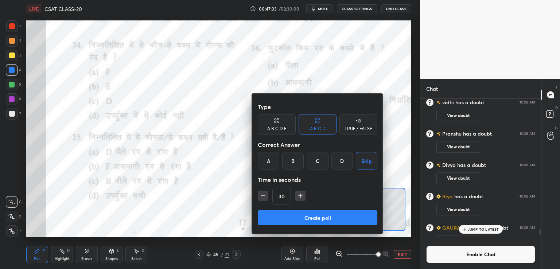
click at [301, 218] on button "Create poll" at bounding box center [318, 217] width 120 height 15
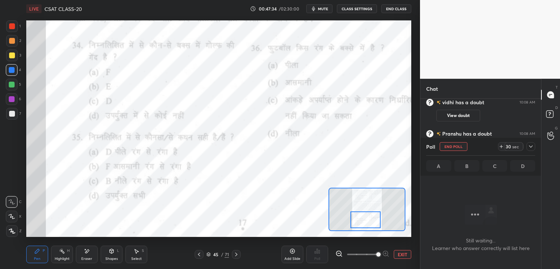
scroll to position [130, 118]
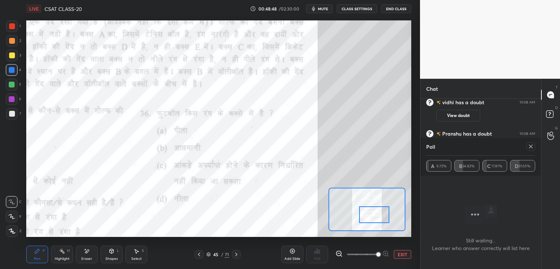
drag, startPoint x: 367, startPoint y: 219, endPoint x: 375, endPoint y: 216, distance: 8.1
click at [375, 216] on div at bounding box center [374, 214] width 30 height 17
click at [531, 148] on icon at bounding box center [531, 147] width 6 height 6
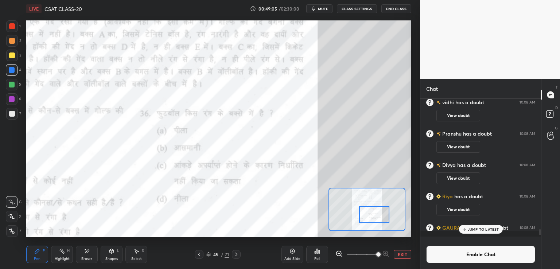
scroll to position [2, 2]
click at [315, 257] on div "Poll" at bounding box center [317, 259] width 6 height 4
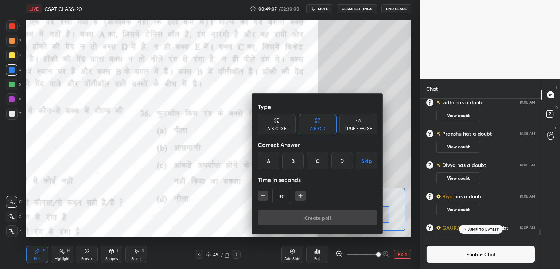
click at [366, 159] on button "Skip" at bounding box center [366, 160] width 21 height 17
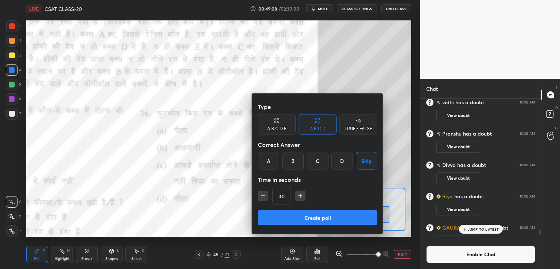
click at [321, 212] on button "Create poll" at bounding box center [318, 217] width 120 height 15
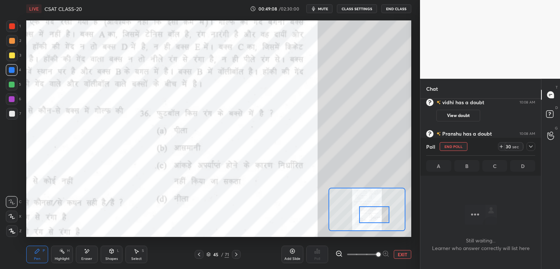
scroll to position [130, 118]
click at [399, 255] on button "EXIT" at bounding box center [402, 254] width 17 height 9
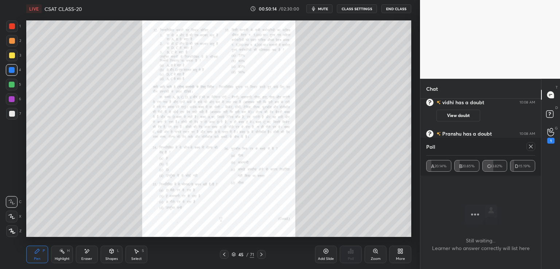
click at [222, 255] on icon at bounding box center [224, 254] width 6 height 6
click at [375, 251] on icon at bounding box center [375, 250] width 0 height 1
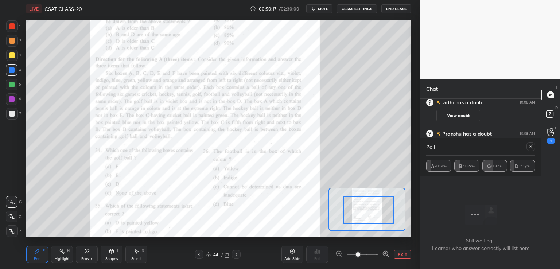
drag, startPoint x: 369, startPoint y: 209, endPoint x: 376, endPoint y: 211, distance: 6.9
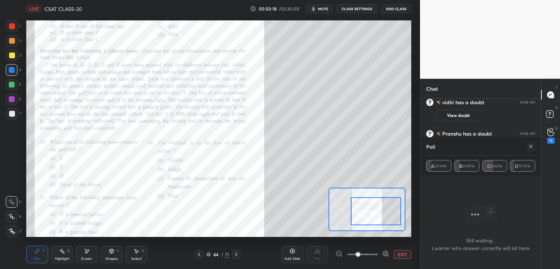
drag, startPoint x: 373, startPoint y: 209, endPoint x: 382, endPoint y: 211, distance: 8.3
click at [382, 211] on div at bounding box center [376, 211] width 50 height 28
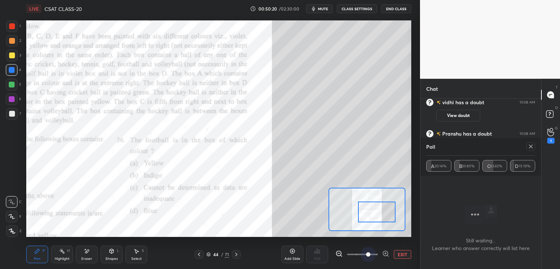
click at [367, 253] on span at bounding box center [362, 254] width 31 height 11
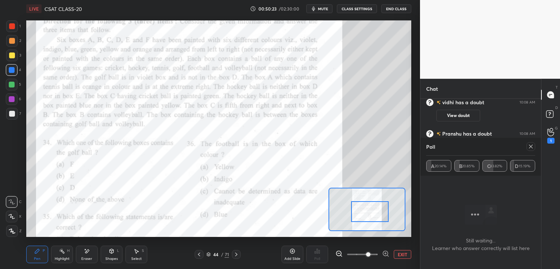
drag, startPoint x: 375, startPoint y: 209, endPoint x: 368, endPoint y: 209, distance: 6.9
click at [368, 209] on div at bounding box center [370, 211] width 38 height 21
click at [356, 255] on span at bounding box center [362, 254] width 31 height 11
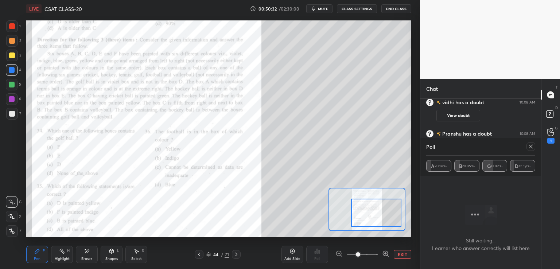
drag, startPoint x: 370, startPoint y: 207, endPoint x: 377, endPoint y: 208, distance: 6.6
click at [377, 208] on div at bounding box center [376, 213] width 50 height 28
click at [11, 53] on div at bounding box center [12, 55] width 6 height 6
click at [113, 253] on icon at bounding box center [112, 251] width 6 height 6
click at [109, 254] on icon at bounding box center [112, 251] width 6 height 6
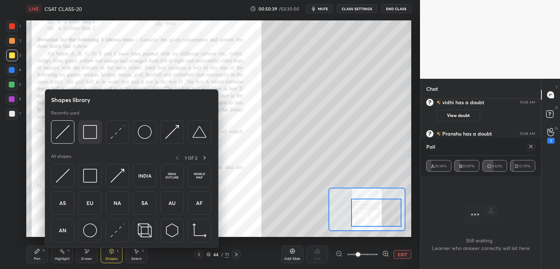
click at [90, 132] on img at bounding box center [90, 132] width 14 height 14
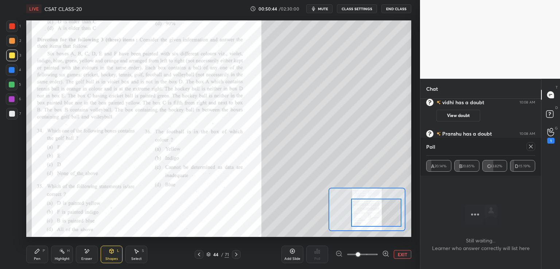
click at [108, 255] on div "Shapes L" at bounding box center [112, 254] width 22 height 17
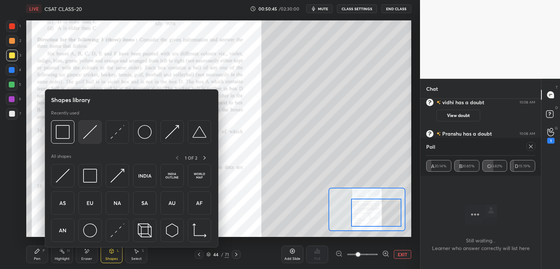
click at [89, 130] on img at bounding box center [90, 132] width 14 height 14
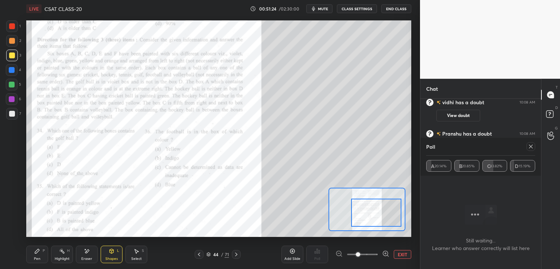
drag, startPoint x: 11, startPoint y: 112, endPoint x: 11, endPoint y: 116, distance: 4.4
click at [11, 113] on div at bounding box center [12, 114] width 6 height 6
click at [35, 256] on div "Pen P" at bounding box center [37, 254] width 22 height 17
drag, startPoint x: 12, startPoint y: 71, endPoint x: 20, endPoint y: 73, distance: 8.4
click at [13, 71] on div at bounding box center [12, 70] width 6 height 6
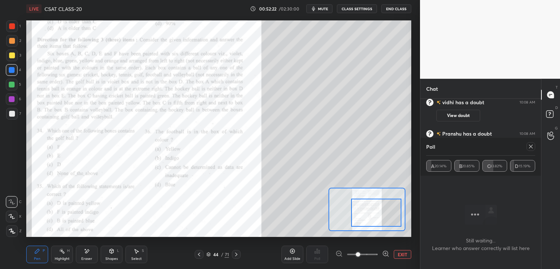
drag, startPoint x: 10, startPoint y: 55, endPoint x: 16, endPoint y: 51, distance: 7.3
click at [10, 55] on div at bounding box center [12, 55] width 6 height 6
click at [13, 68] on div at bounding box center [12, 70] width 6 height 6
click at [10, 52] on div at bounding box center [12, 55] width 6 height 6
click at [9, 71] on div at bounding box center [12, 70] width 6 height 6
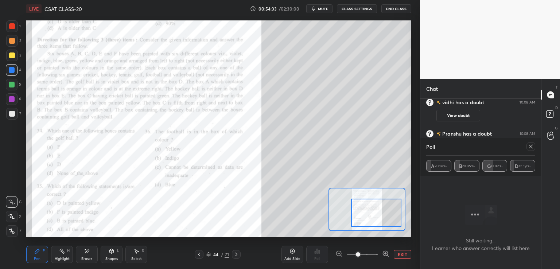
click at [10, 54] on div at bounding box center [12, 55] width 6 height 6
click at [12, 67] on div at bounding box center [12, 70] width 6 height 6
click at [11, 54] on div at bounding box center [12, 55] width 6 height 6
drag, startPoint x: 12, startPoint y: 67, endPoint x: 22, endPoint y: 74, distance: 11.9
click at [12, 69] on div at bounding box center [12, 70] width 6 height 6
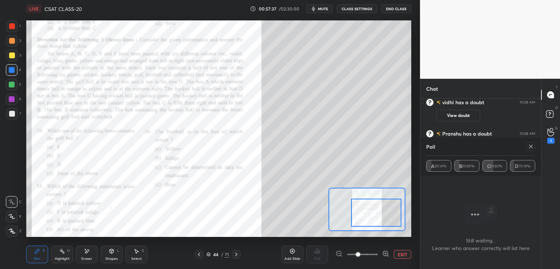
click at [402, 253] on button "EXIT" at bounding box center [402, 254] width 17 height 9
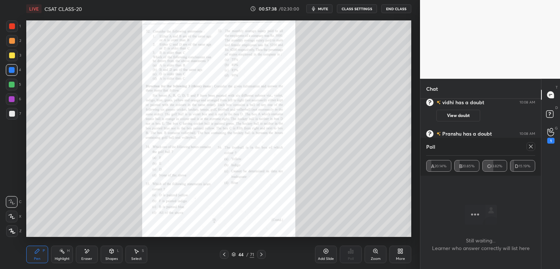
click at [528, 146] on icon at bounding box center [531, 147] width 6 height 6
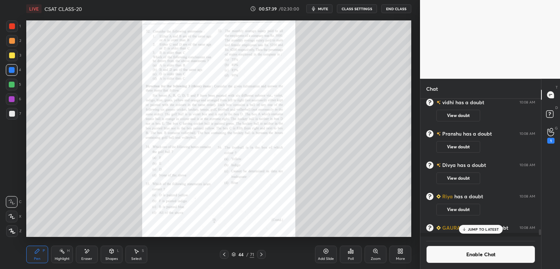
scroll to position [2, 2]
click at [475, 254] on button "Enable Chat" at bounding box center [480, 254] width 109 height 17
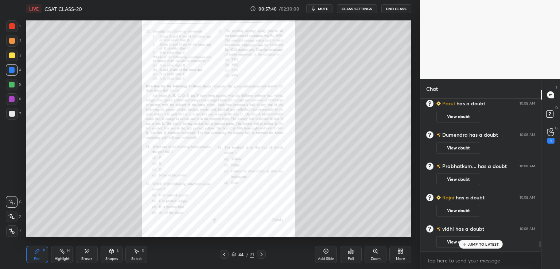
click at [474, 248] on div "JUMP TO LATEST" at bounding box center [480, 244] width 44 height 9
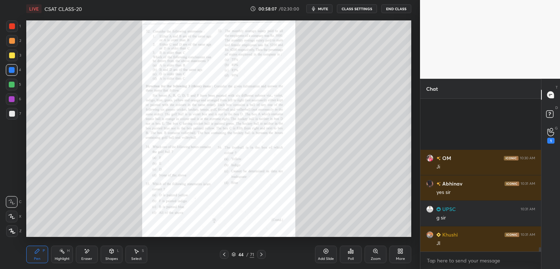
scroll to position [5292, 0]
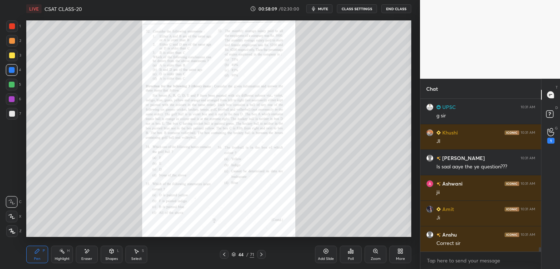
click at [262, 254] on icon at bounding box center [261, 254] width 6 height 6
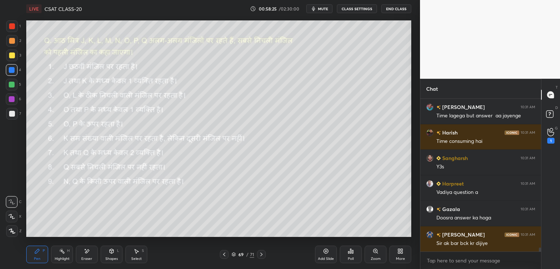
click at [359, 12] on button "CLASS SETTINGS" at bounding box center [357, 8] width 40 height 9
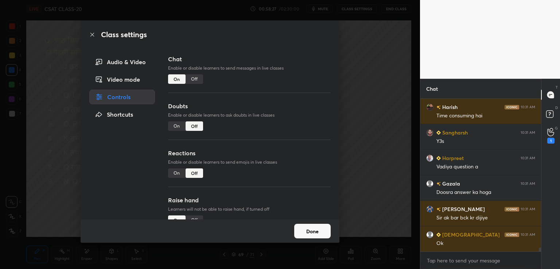
click at [178, 127] on div "On" at bounding box center [176, 125] width 17 height 9
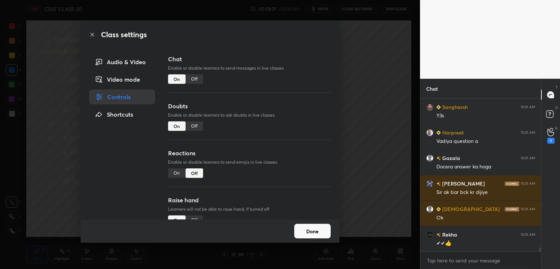
type textarea "x"
click at [192, 79] on div "Off" at bounding box center [193, 78] width 17 height 9
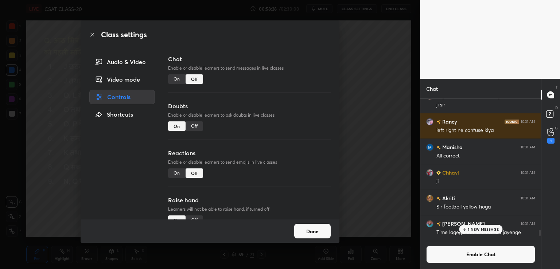
drag, startPoint x: 339, startPoint y: 77, endPoint x: 343, endPoint y: 78, distance: 4.2
click at [339, 77] on div "Class settings Audio & Video Video mode Controls Shortcuts Chat Enable or disab…" at bounding box center [210, 134] width 420 height 269
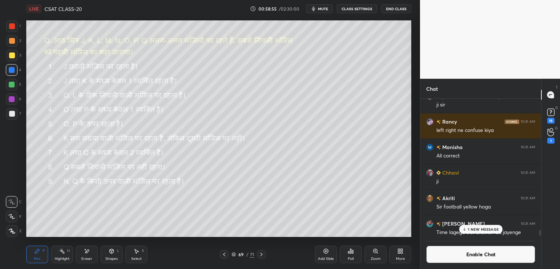
click at [11, 54] on div at bounding box center [12, 55] width 6 height 6
click at [9, 230] on icon at bounding box center [12, 231] width 6 height 4
click at [261, 255] on icon at bounding box center [261, 254] width 6 height 6
click at [360, 7] on button "CLASS SETTINGS" at bounding box center [357, 8] width 40 height 9
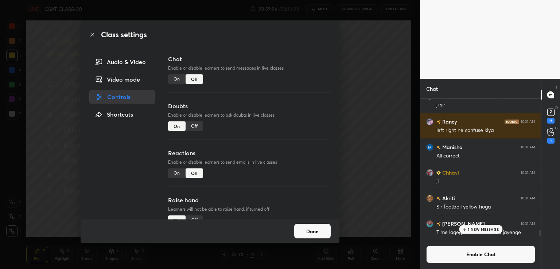
click at [195, 129] on div "Off" at bounding box center [193, 125] width 17 height 9
click at [383, 82] on div "Class settings Audio & Video Video mode Controls Shortcuts Chat Enable or disab…" at bounding box center [210, 134] width 420 height 269
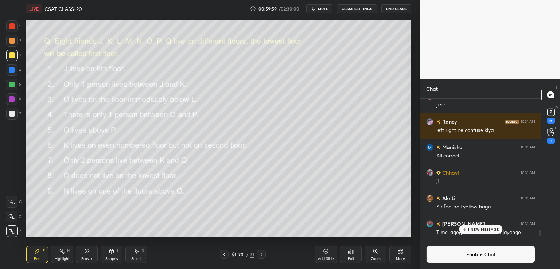
click at [12, 109] on div at bounding box center [12, 114] width 12 height 12
click at [488, 231] on div "1 NEW MESSAGE" at bounding box center [480, 229] width 43 height 9
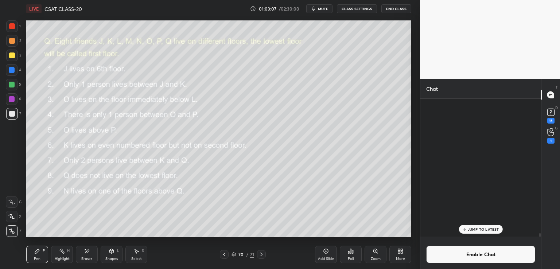
scroll to position [5590, 0]
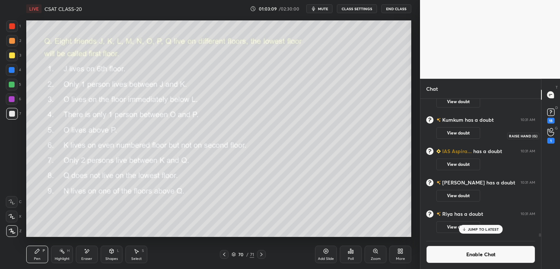
click at [548, 138] on div "1" at bounding box center [550, 141] width 7 height 6
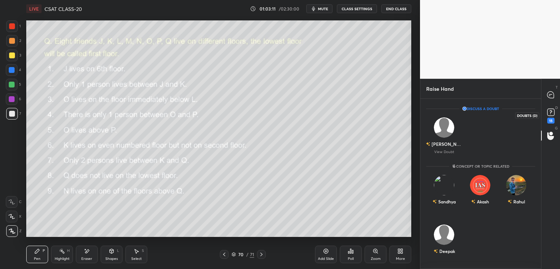
click at [547, 117] on icon at bounding box center [550, 112] width 11 height 11
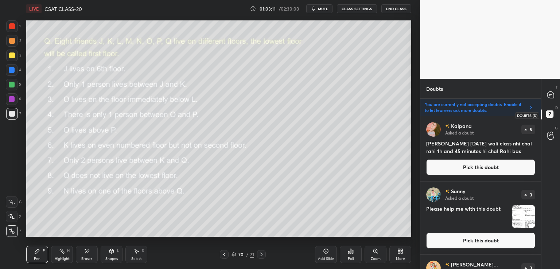
scroll to position [150, 118]
click at [554, 92] on icon at bounding box center [551, 95] width 8 height 8
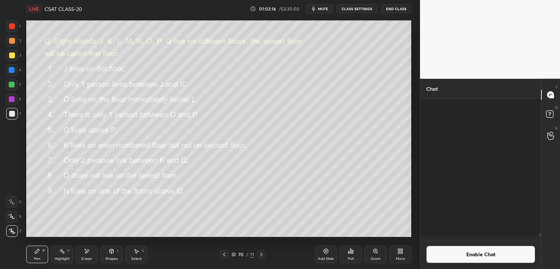
scroll to position [136, 118]
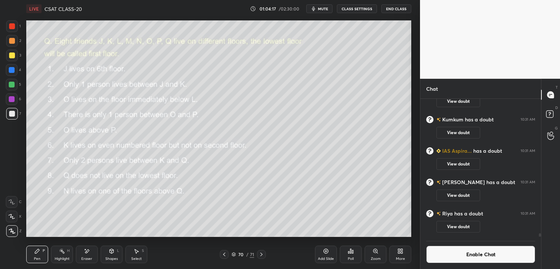
click at [112, 254] on div "Shapes L" at bounding box center [112, 254] width 22 height 17
click at [112, 249] on icon at bounding box center [112, 251] width 6 height 6
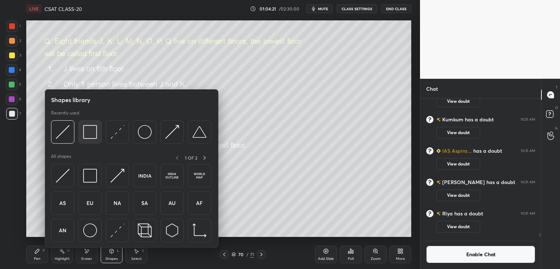
click at [90, 135] on img at bounding box center [90, 132] width 14 height 14
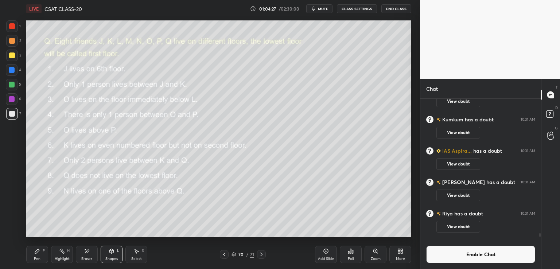
click at [107, 254] on div "Shapes L" at bounding box center [112, 254] width 22 height 17
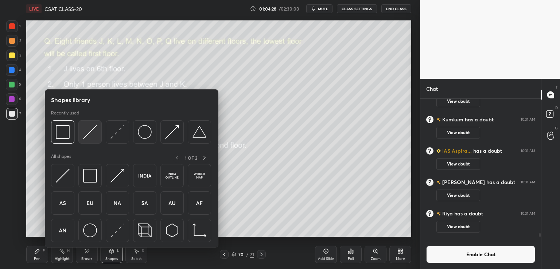
click at [88, 130] on img at bounding box center [90, 132] width 14 height 14
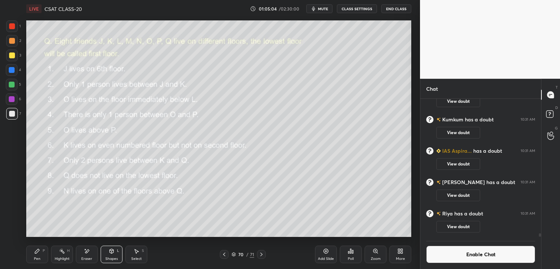
click at [110, 254] on div "Shapes L" at bounding box center [112, 254] width 22 height 17
click at [38, 248] on div "Pen P" at bounding box center [37, 254] width 22 height 17
click at [12, 56] on div at bounding box center [12, 55] width 6 height 6
click at [486, 255] on button "Enable Chat" at bounding box center [480, 254] width 109 height 17
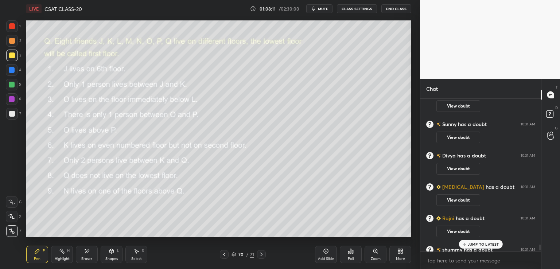
scroll to position [150, 118]
click at [474, 247] on div "JUMP TO LATEST" at bounding box center [480, 244] width 44 height 9
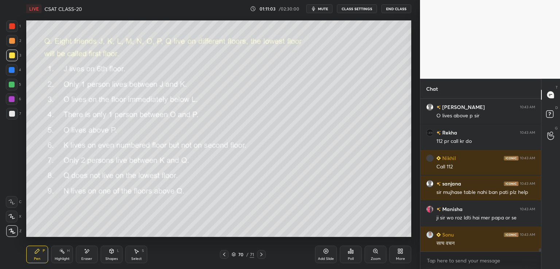
scroll to position [7262, 0]
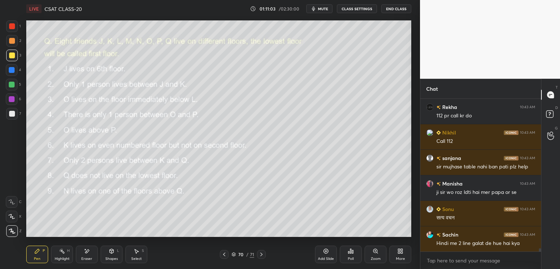
click at [325, 249] on icon at bounding box center [326, 251] width 6 height 6
click at [228, 256] on div at bounding box center [224, 254] width 9 height 9
click at [224, 257] on icon at bounding box center [224, 254] width 6 height 6
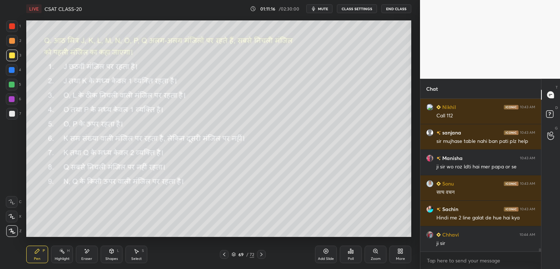
scroll to position [7320, 0]
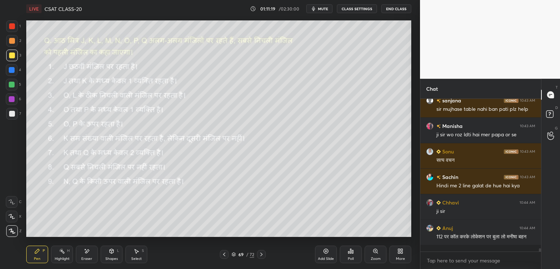
click at [261, 255] on icon at bounding box center [261, 254] width 6 height 6
click at [260, 251] on div at bounding box center [261, 254] width 9 height 9
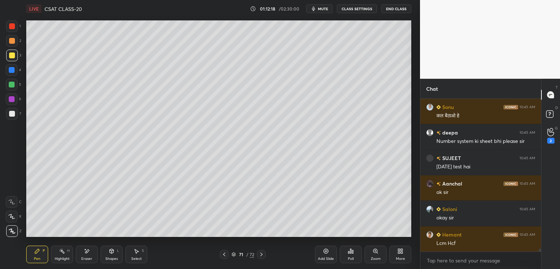
scroll to position [8153, 0]
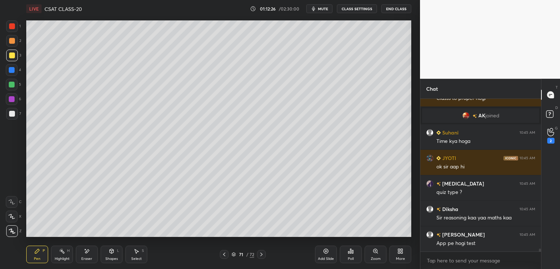
click at [263, 253] on icon at bounding box center [261, 254] width 6 height 6
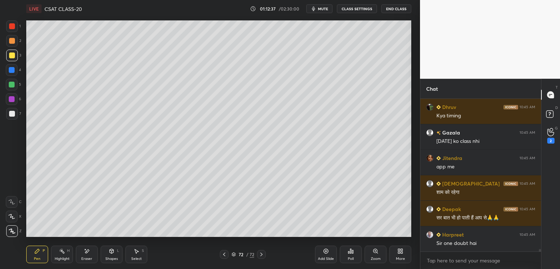
click at [298, 19] on div "Setting up your live class Poll for secs No correct answer Start poll" at bounding box center [218, 128] width 391 height 222
click at [300, 18] on div "Setting up your live class Poll for secs No correct answer Start poll" at bounding box center [218, 128] width 391 height 222
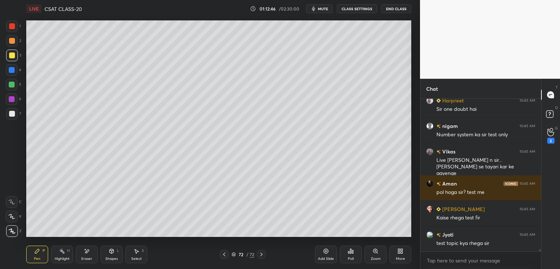
click at [359, 11] on button "CLASS SETTINGS" at bounding box center [357, 8] width 40 height 9
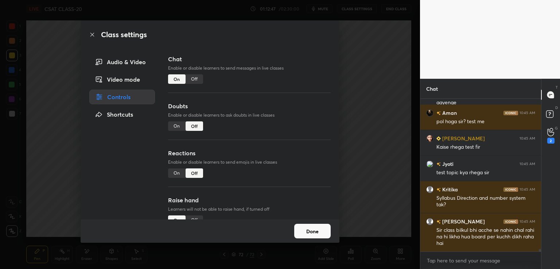
click at [192, 79] on div "Off" at bounding box center [193, 78] width 17 height 9
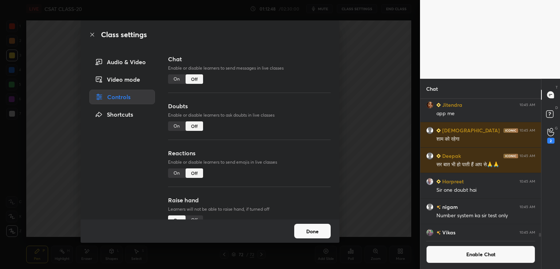
click at [390, 125] on div "Class settings Audio & Video Video mode Controls Shortcuts Chat Enable or disab…" at bounding box center [210, 134] width 420 height 269
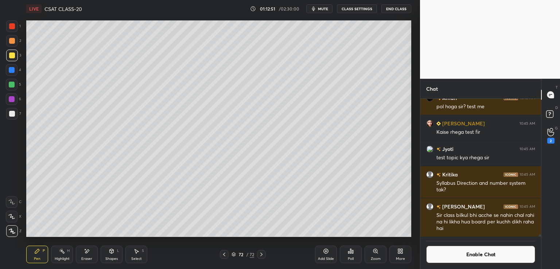
drag, startPoint x: 539, startPoint y: 235, endPoint x: 538, endPoint y: 245, distance: 9.9
click at [538, 245] on div "Vikas 10:45 AM Live [PERSON_NAME] n sir... Acchchhe se tayari kar ke aayenge Am…" at bounding box center [480, 184] width 121 height 170
drag, startPoint x: 12, startPoint y: 216, endPoint x: 16, endPoint y: 210, distance: 7.5
click at [12, 216] on icon at bounding box center [11, 216] width 7 height 5
click at [324, 9] on span "mute" at bounding box center [323, 8] width 10 height 5
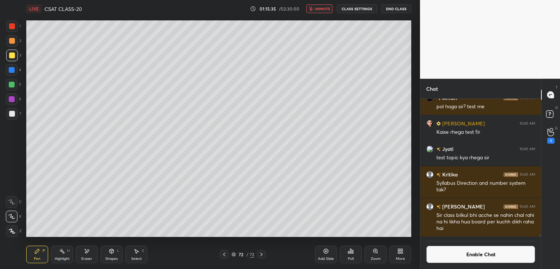
click at [396, 8] on button "End Class" at bounding box center [396, 8] width 30 height 9
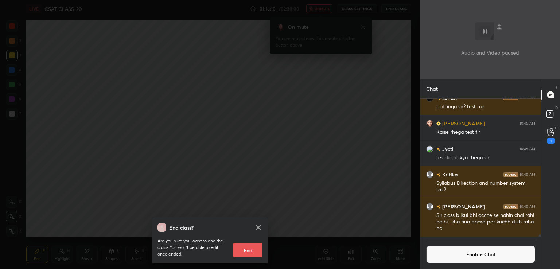
click at [327, 120] on div "End class? Are you sure you want to end the class? You won’t be able to edit on…" at bounding box center [210, 134] width 420 height 269
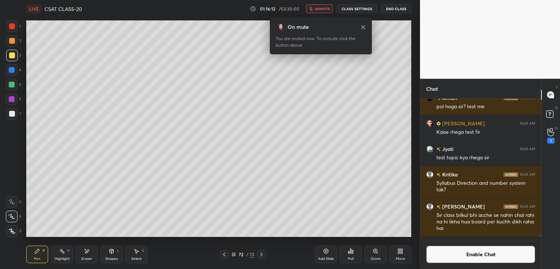
click at [318, 6] on button "unmute" at bounding box center [319, 8] width 26 height 9
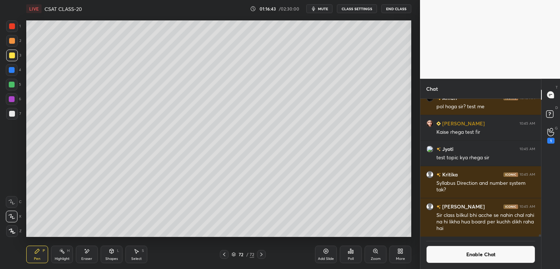
click at [261, 253] on icon at bounding box center [261, 254] width 6 height 6
click at [323, 252] on icon at bounding box center [326, 251] width 6 height 6
drag, startPoint x: 12, startPoint y: 114, endPoint x: 17, endPoint y: 113, distance: 5.9
click at [12, 114] on div at bounding box center [12, 114] width 6 height 6
click at [8, 54] on div at bounding box center [12, 56] width 12 height 12
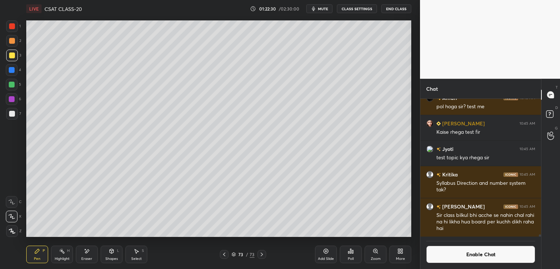
click at [261, 255] on icon at bounding box center [262, 255] width 2 height 4
click at [326, 255] on div "Add Slide" at bounding box center [326, 254] width 22 height 17
click at [13, 115] on div at bounding box center [12, 114] width 6 height 6
click at [10, 55] on div at bounding box center [12, 55] width 6 height 6
click at [86, 245] on div "Pen P Highlight H Eraser Shapes L Select S 74 / 74 Add Slide Poll Zoom More" at bounding box center [218, 254] width 385 height 29
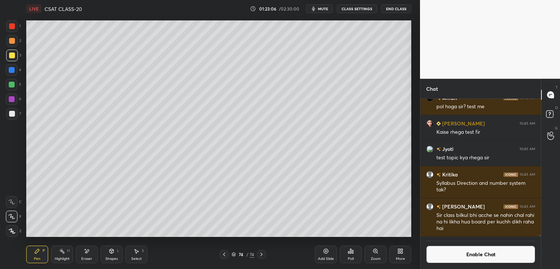
drag, startPoint x: 86, startPoint y: 255, endPoint x: 82, endPoint y: 248, distance: 8.1
click at [86, 255] on div "Eraser" at bounding box center [87, 254] width 22 height 17
click at [11, 200] on icon at bounding box center [12, 202] width 6 height 6
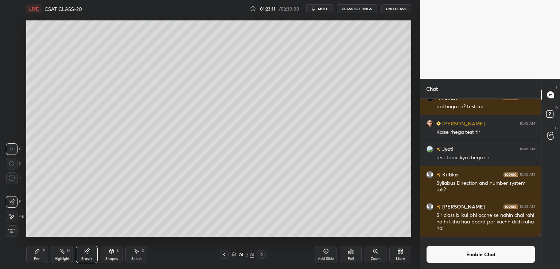
click at [12, 178] on icon at bounding box center [12, 178] width 7 height 7
click at [36, 253] on icon at bounding box center [37, 251] width 4 height 4
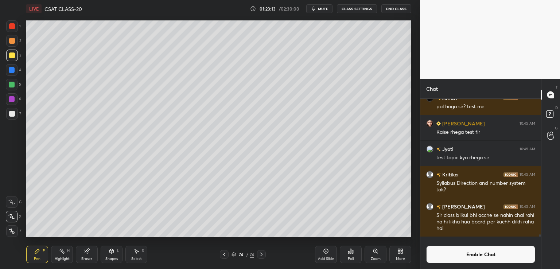
click at [108, 255] on div "Shapes L" at bounding box center [112, 254] width 22 height 17
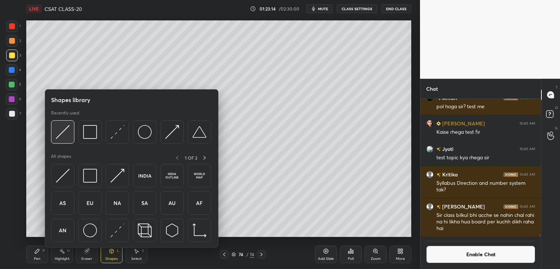
click at [64, 136] on img at bounding box center [63, 132] width 14 height 14
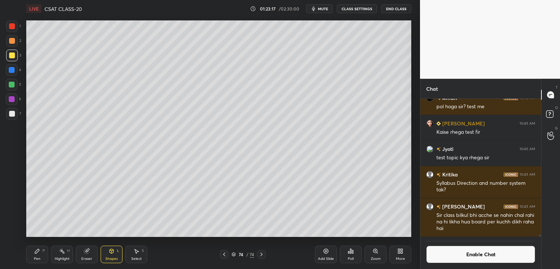
click at [35, 254] on div "Pen P" at bounding box center [37, 254] width 22 height 17
click at [11, 115] on div at bounding box center [12, 114] width 6 height 6
drag, startPoint x: 83, startPoint y: 256, endPoint x: 98, endPoint y: 251, distance: 16.4
click at [83, 257] on div "Eraser" at bounding box center [86, 259] width 11 height 4
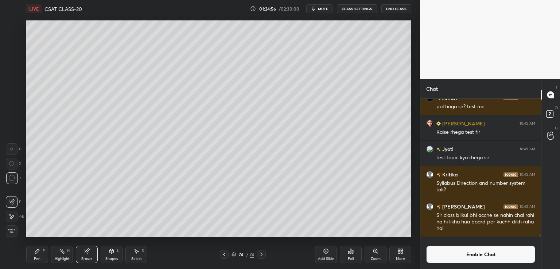
drag, startPoint x: 39, startPoint y: 254, endPoint x: 43, endPoint y: 254, distance: 4.1
click at [40, 254] on div "Pen P" at bounding box center [37, 254] width 22 height 17
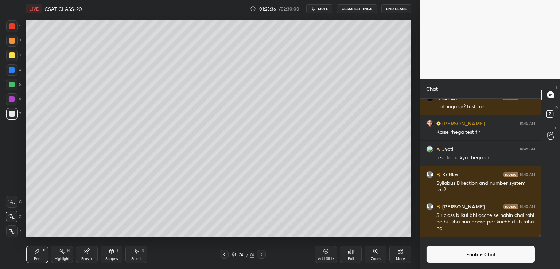
click at [86, 254] on div "Eraser" at bounding box center [87, 254] width 22 height 17
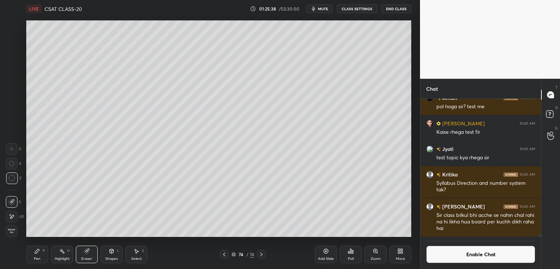
click at [38, 255] on div "Pen P" at bounding box center [37, 254] width 22 height 17
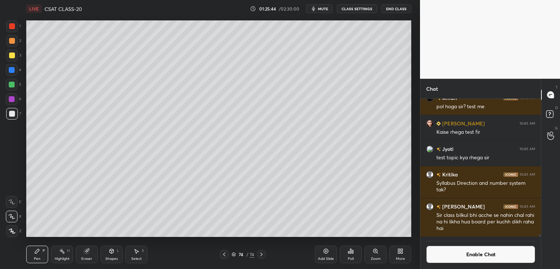
drag, startPoint x: 108, startPoint y: 256, endPoint x: 109, endPoint y: 251, distance: 5.0
click at [108, 257] on div "Shapes" at bounding box center [111, 259] width 12 height 4
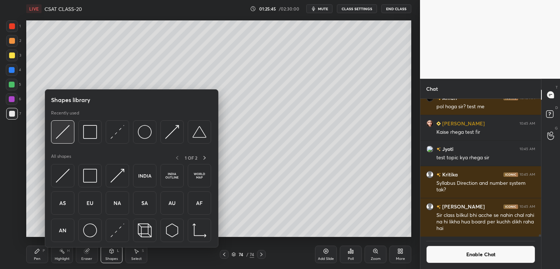
click at [64, 133] on img at bounding box center [63, 132] width 14 height 14
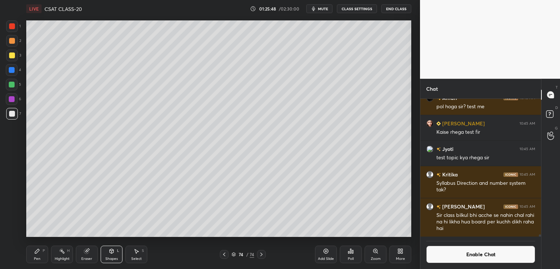
click at [42, 255] on div "Pen P" at bounding box center [37, 254] width 22 height 17
click at [415, 86] on div "1 2 3 4 5 6 7 C X Z C X Z E E Erase all H H LIVE CSAT CLASS-20 01:26:05 / 02:30…" at bounding box center [210, 134] width 420 height 269
click at [325, 251] on icon at bounding box center [326, 251] width 6 height 6
drag, startPoint x: 11, startPoint y: 57, endPoint x: 22, endPoint y: 53, distance: 11.5
click at [12, 57] on div at bounding box center [12, 55] width 6 height 6
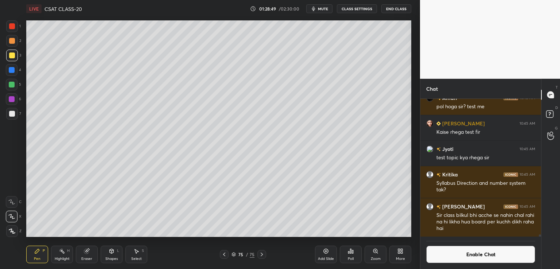
click at [392, 9] on button "End Class" at bounding box center [396, 8] width 30 height 9
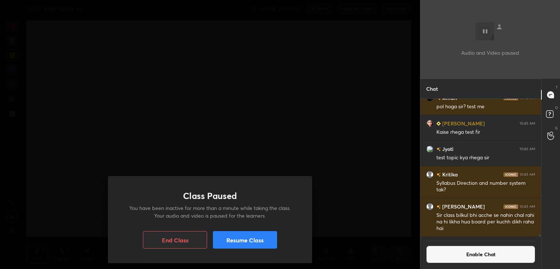
click at [326, 60] on div "Class Paused You have been inactive for more than a minute while taking the cla…" at bounding box center [210, 134] width 420 height 269
click at [249, 245] on button "Resume Class" at bounding box center [245, 239] width 64 height 17
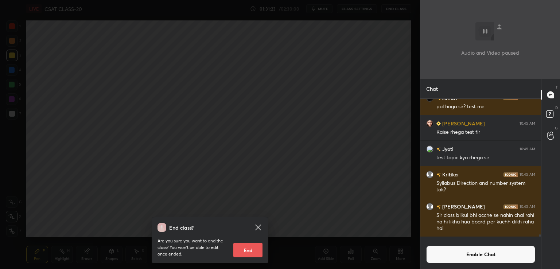
click at [260, 227] on icon at bounding box center [258, 227] width 9 height 9
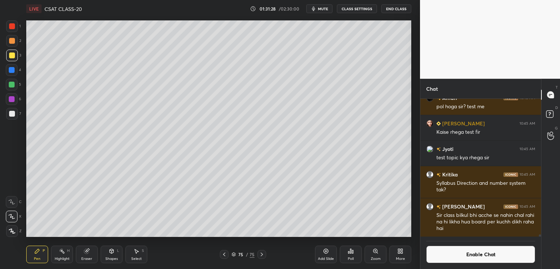
click at [485, 250] on button "Enable Chat" at bounding box center [480, 254] width 109 height 17
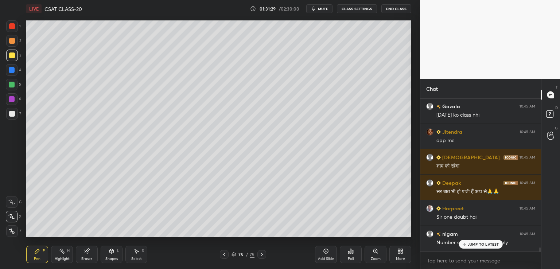
click at [490, 242] on p "JUMP TO LATEST" at bounding box center [483, 244] width 31 height 4
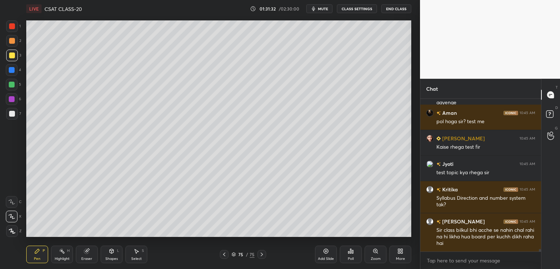
click at [12, 114] on div at bounding box center [12, 114] width 6 height 6
click at [133, 255] on div "Select S" at bounding box center [136, 254] width 22 height 17
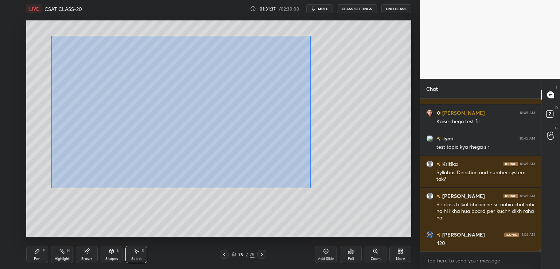
scroll to position [8763, 0]
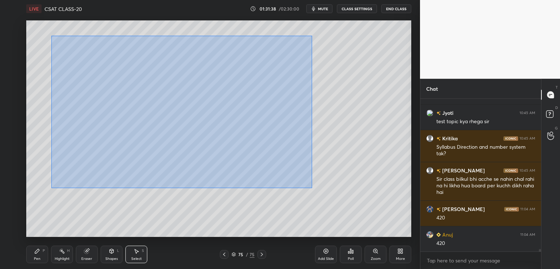
drag, startPoint x: 51, startPoint y: 38, endPoint x: 312, endPoint y: 188, distance: 300.8
click at [312, 188] on div "0 ° Undo Copy Duplicate Duplicate to new slide Delete" at bounding box center [218, 128] width 385 height 216
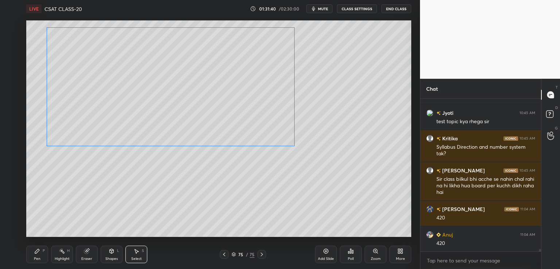
drag, startPoint x: 239, startPoint y: 67, endPoint x: 229, endPoint y: 60, distance: 12.0
click at [224, 55] on div "0 ° Undo Copy Duplicate Duplicate to new slide Delete" at bounding box center [218, 128] width 385 height 216
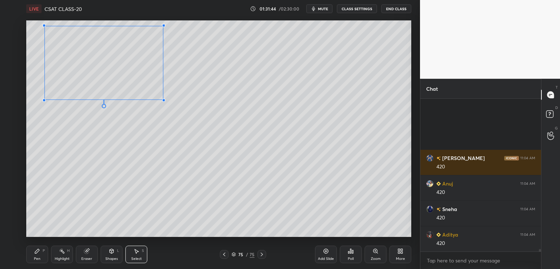
scroll to position [8891, 0]
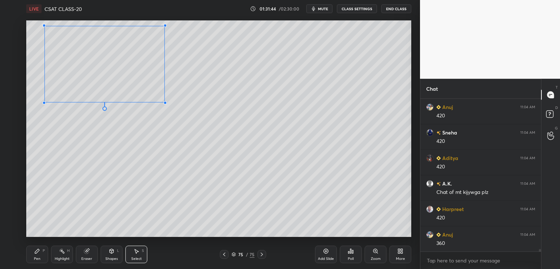
drag, startPoint x: 291, startPoint y: 145, endPoint x: 165, endPoint y: 105, distance: 131.7
click at [165, 103] on div at bounding box center [165, 102] width 3 height 3
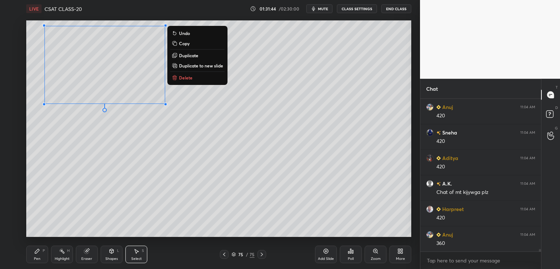
click at [129, 168] on div "0 ° Undo Copy Duplicate Duplicate to new slide Delete" at bounding box center [218, 128] width 385 height 216
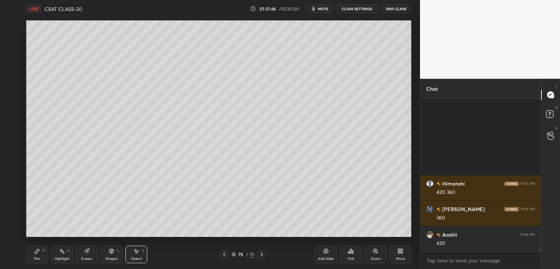
scroll to position [9121, 0]
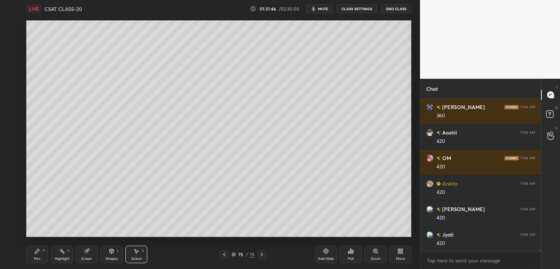
click at [31, 257] on div "Pen P" at bounding box center [37, 254] width 22 height 17
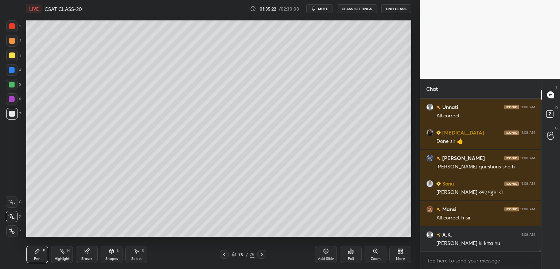
scroll to position [13734, 0]
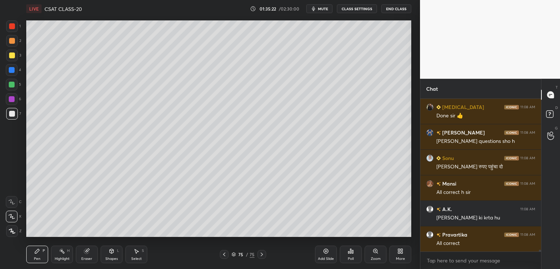
click at [262, 253] on icon at bounding box center [262, 254] width 6 height 6
click at [260, 255] on icon at bounding box center [262, 254] width 6 height 6
click at [325, 254] on icon at bounding box center [326, 251] width 6 height 6
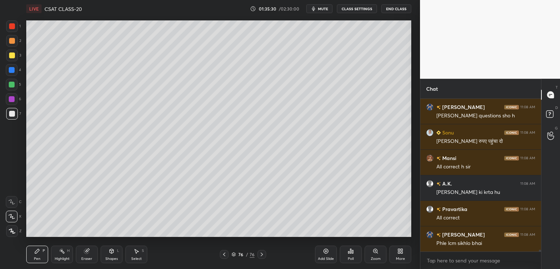
scroll to position [13785, 0]
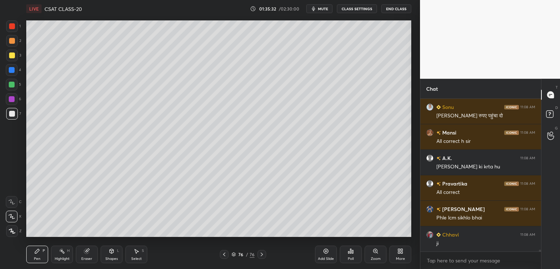
click at [360, 10] on button "CLASS SETTINGS" at bounding box center [357, 8] width 40 height 9
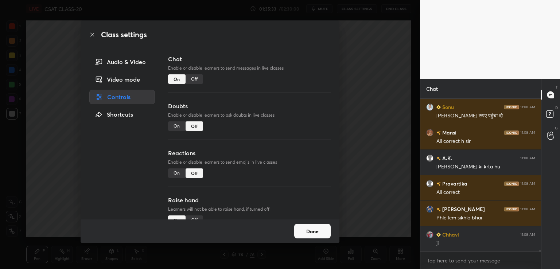
click at [196, 83] on div "Off" at bounding box center [193, 78] width 17 height 9
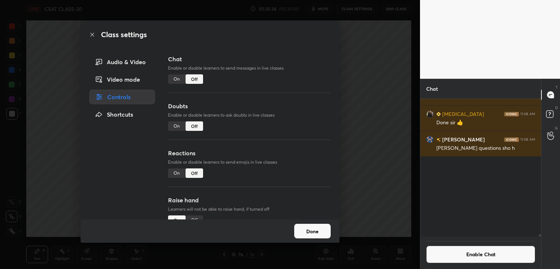
scroll to position [3, 2]
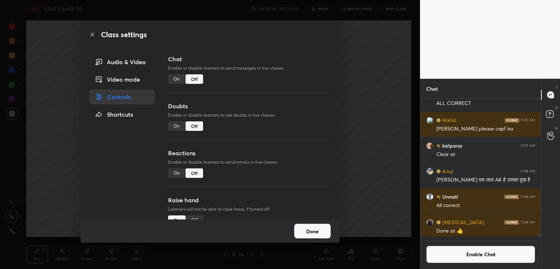
click at [375, 81] on div "Class settings Audio & Video Video mode Controls Shortcuts Chat Enable or disab…" at bounding box center [210, 134] width 420 height 269
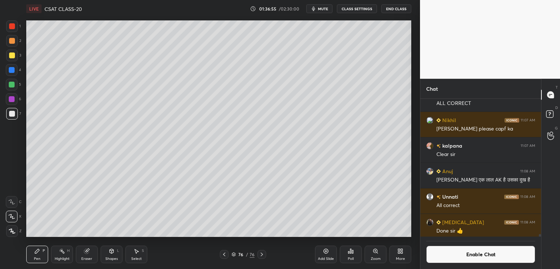
click at [9, 55] on div at bounding box center [12, 55] width 6 height 6
click at [262, 253] on icon at bounding box center [262, 254] width 6 height 6
click at [327, 254] on icon at bounding box center [326, 251] width 6 height 6
click at [113, 254] on div "Shapes L" at bounding box center [112, 254] width 22 height 17
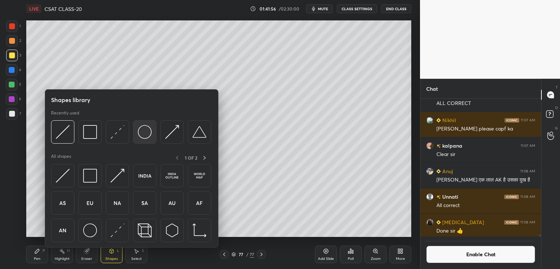
click at [143, 134] on img at bounding box center [145, 132] width 14 height 14
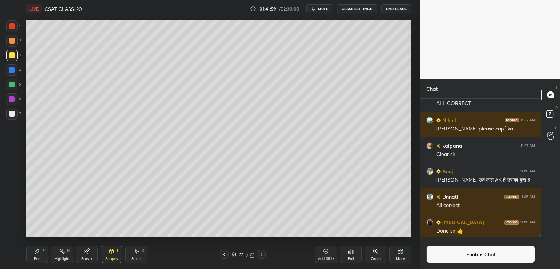
click at [40, 253] on div "Pen P" at bounding box center [37, 254] width 22 height 17
click at [448, 251] on button "Enable Chat" at bounding box center [480, 254] width 109 height 17
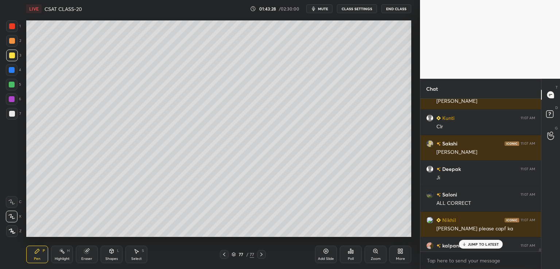
scroll to position [13320, 0]
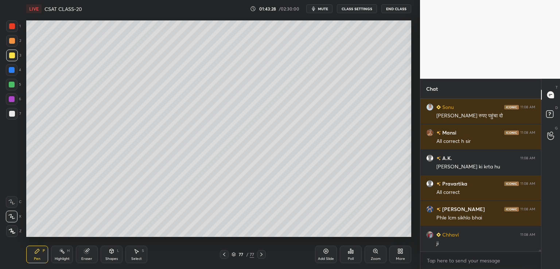
drag, startPoint x: 540, startPoint y: 250, endPoint x: 541, endPoint y: 255, distance: 5.2
click at [541, 255] on div "Chat [PERSON_NAME] 11:08 AM [PERSON_NAME] questions sho h [PERSON_NAME] 11:08 A…" at bounding box center [490, 174] width 140 height 190
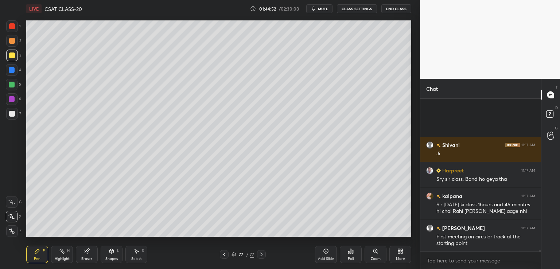
scroll to position [14890, 0]
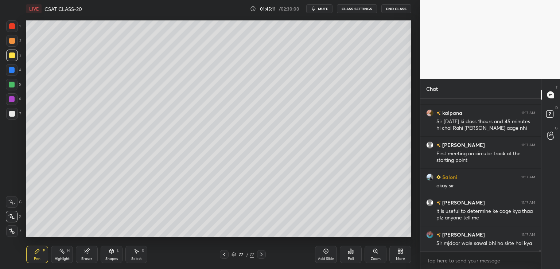
click at [326, 249] on icon at bounding box center [326, 251] width 6 height 6
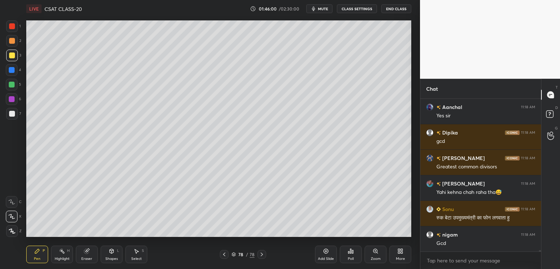
scroll to position [15585, 0]
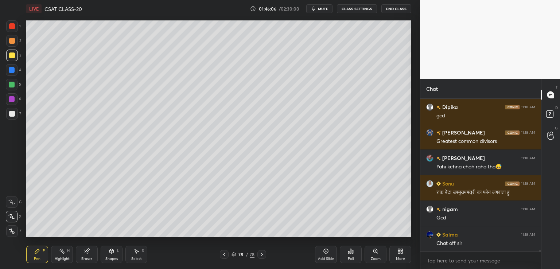
click at [354, 8] on button "CLASS SETTINGS" at bounding box center [357, 8] width 40 height 9
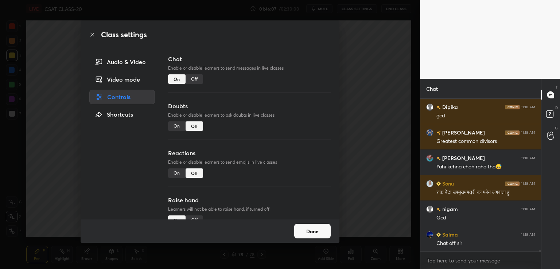
click at [193, 80] on div "Off" at bounding box center [193, 78] width 17 height 9
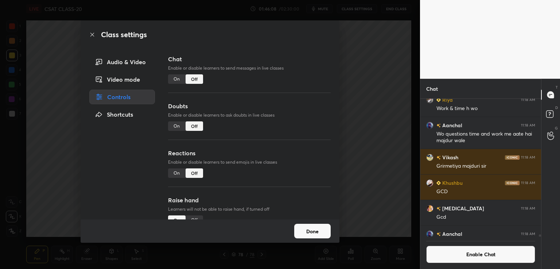
click at [388, 94] on div "Class settings Audio & Video Video mode Controls Shortcuts Chat Enable or disab…" at bounding box center [210, 134] width 420 height 269
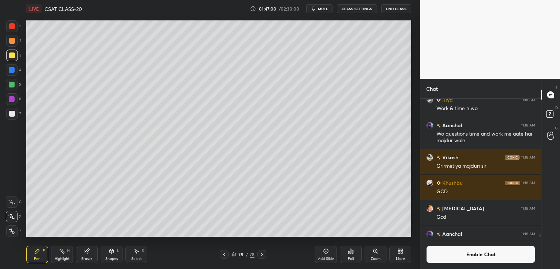
click at [328, 253] on icon at bounding box center [326, 251] width 6 height 6
click at [11, 116] on div at bounding box center [12, 114] width 6 height 6
click at [88, 250] on icon at bounding box center [87, 251] width 4 height 4
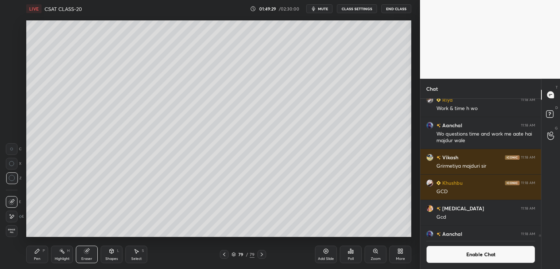
click at [36, 251] on icon at bounding box center [37, 251] width 4 height 4
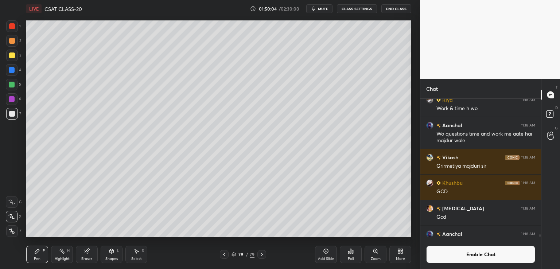
click at [12, 60] on div at bounding box center [12, 56] width 12 height 12
click at [15, 114] on div at bounding box center [12, 114] width 6 height 6
click at [12, 56] on div at bounding box center [12, 55] width 6 height 6
click at [136, 254] on icon at bounding box center [136, 251] width 6 height 6
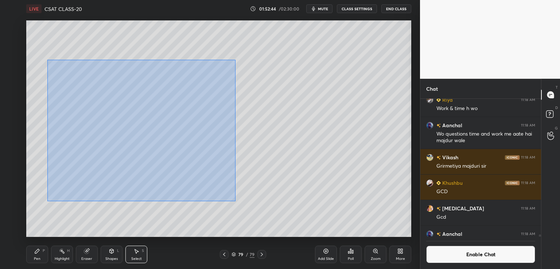
drag, startPoint x: 47, startPoint y: 60, endPoint x: 235, endPoint y: 201, distance: 235.2
click at [235, 201] on div "0 ° Undo Copy Duplicate Duplicate to new slide Delete" at bounding box center [218, 128] width 385 height 216
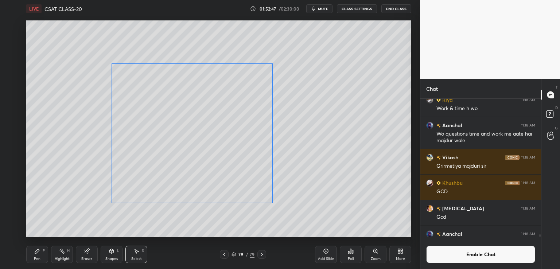
drag, startPoint x: 111, startPoint y: 121, endPoint x: 166, endPoint y: 118, distance: 55.1
click at [166, 118] on div "0 ° Undo Copy Duplicate Duplicate to new slide Delete" at bounding box center [218, 128] width 385 height 216
drag, startPoint x: 112, startPoint y: 204, endPoint x: 147, endPoint y: 175, distance: 45.9
click at [147, 175] on div at bounding box center [146, 175] width 3 height 3
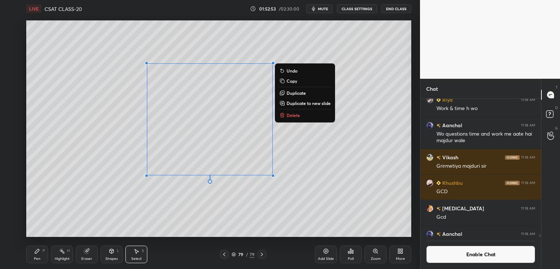
click at [137, 217] on div "0 ° Undo Copy Duplicate Duplicate to new slide Delete" at bounding box center [218, 128] width 385 height 216
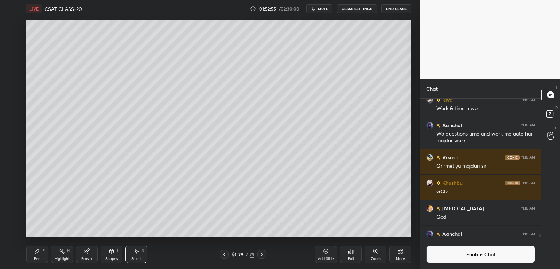
click at [40, 257] on div "Pen" at bounding box center [37, 259] width 7 height 4
click at [325, 251] on icon at bounding box center [326, 251] width 2 height 2
click at [450, 252] on button "Enable Chat" at bounding box center [480, 254] width 109 height 17
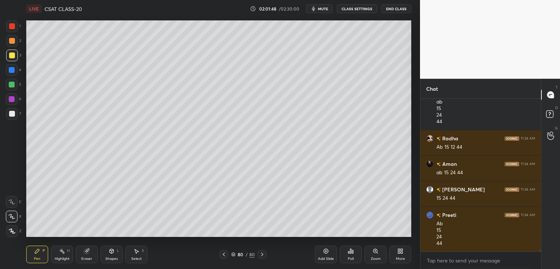
scroll to position [17375, 0]
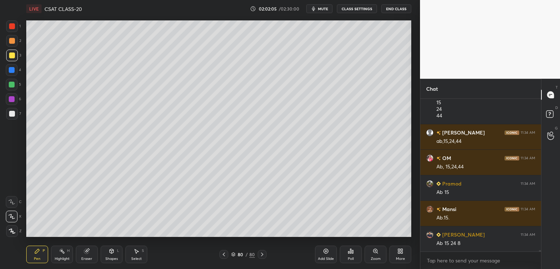
drag, startPoint x: 9, startPoint y: 115, endPoint x: 15, endPoint y: 115, distance: 5.1
click at [10, 115] on div at bounding box center [12, 114] width 6 height 6
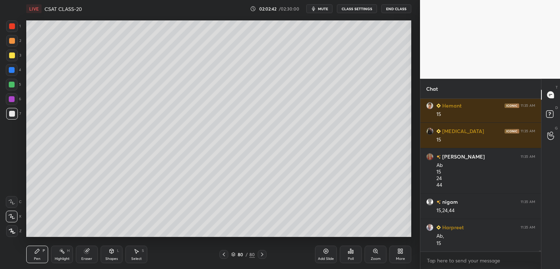
click at [87, 254] on div "Eraser" at bounding box center [87, 254] width 22 height 17
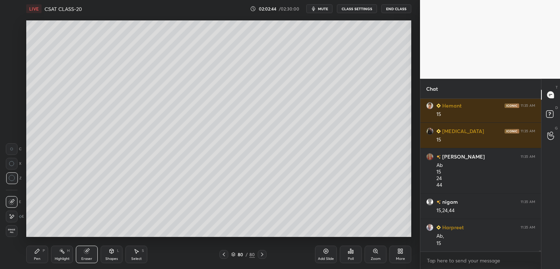
drag, startPoint x: 36, startPoint y: 251, endPoint x: 48, endPoint y: 245, distance: 12.9
click at [36, 252] on icon at bounding box center [37, 251] width 4 height 4
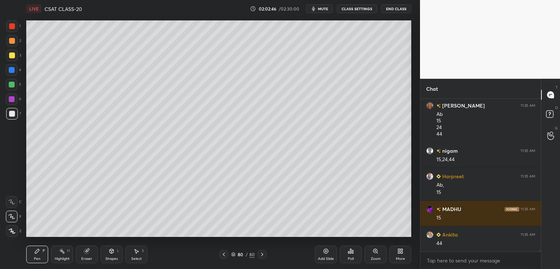
click at [135, 257] on div "Select" at bounding box center [136, 259] width 11 height 4
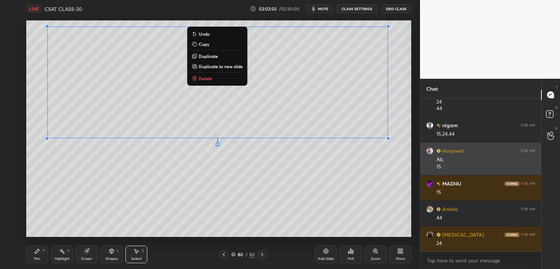
drag, startPoint x: 44, startPoint y: 34, endPoint x: 443, endPoint y: 146, distance: 414.9
click at [447, 147] on div "1 2 3 4 5 6 7 C X Z C X Z E E Erase all H H LIVE CSAT CLASS-20 02:02:50 / 02:30…" at bounding box center [280, 134] width 560 height 269
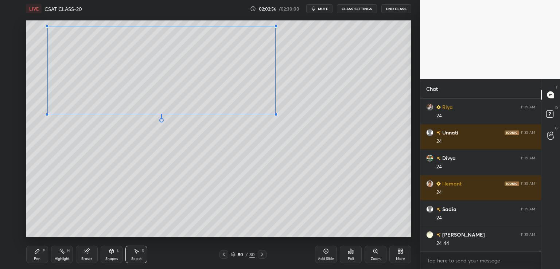
drag, startPoint x: 387, startPoint y: 139, endPoint x: 277, endPoint y: 113, distance: 113.2
click at [276, 114] on div at bounding box center [275, 114] width 3 height 3
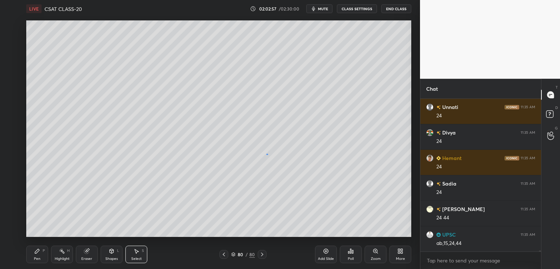
click at [267, 154] on div "0 ° Undo Copy Duplicate Duplicate to new slide Delete" at bounding box center [218, 128] width 385 height 216
click at [84, 255] on div "Eraser" at bounding box center [87, 254] width 22 height 17
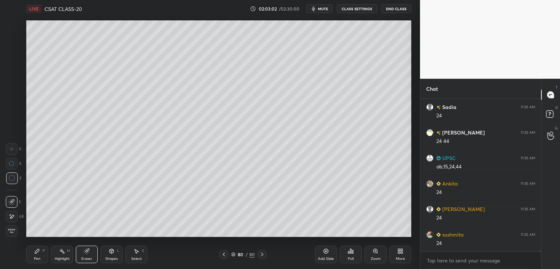
drag, startPoint x: 42, startPoint y: 255, endPoint x: 42, endPoint y: 249, distance: 6.2
click at [42, 254] on div "Pen P" at bounding box center [37, 254] width 22 height 17
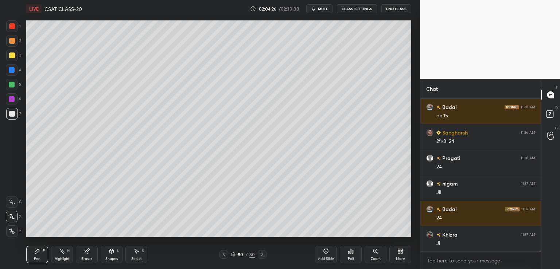
scroll to position [19875, 0]
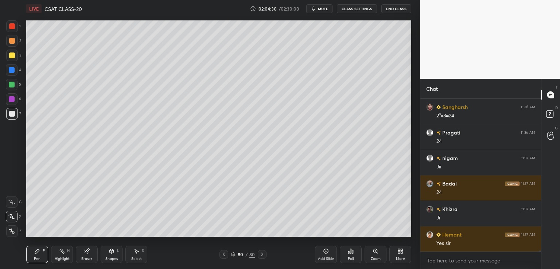
click at [89, 251] on icon at bounding box center [86, 251] width 5 height 5
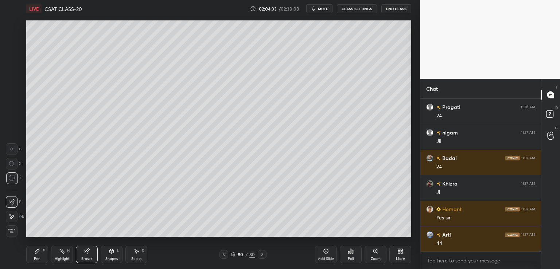
click at [39, 254] on div "Pen P" at bounding box center [37, 254] width 22 height 17
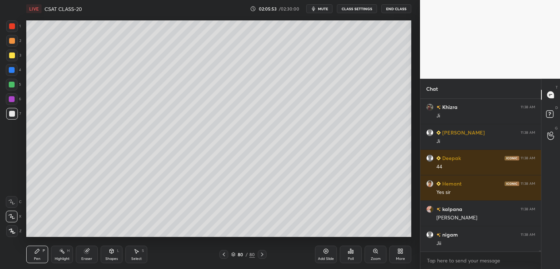
scroll to position [18535, 0]
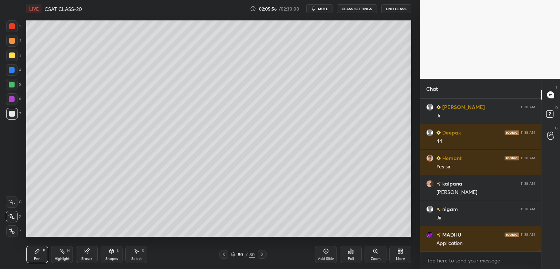
click at [325, 251] on icon at bounding box center [326, 251] width 2 height 2
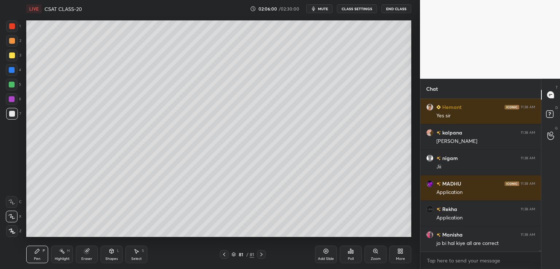
scroll to position [18611, 0]
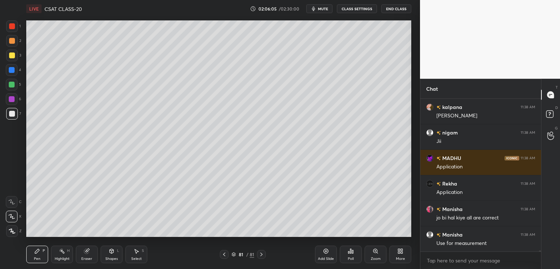
click at [354, 10] on button "CLASS SETTINGS" at bounding box center [357, 8] width 40 height 9
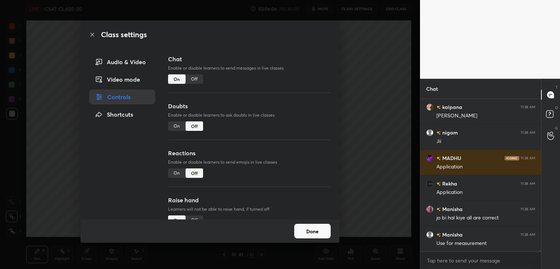
click at [195, 81] on div "Off" at bounding box center [193, 78] width 17 height 9
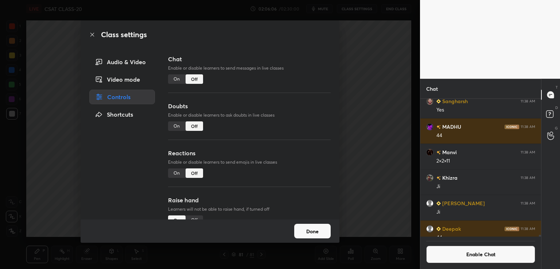
click at [366, 91] on div "Class settings Audio & Video Video mode Controls Shortcuts Chat Enable or disab…" at bounding box center [210, 134] width 420 height 269
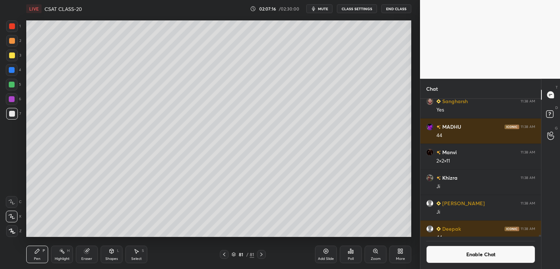
click at [12, 58] on div at bounding box center [12, 55] width 6 height 6
click at [110, 253] on icon at bounding box center [112, 251] width 6 height 6
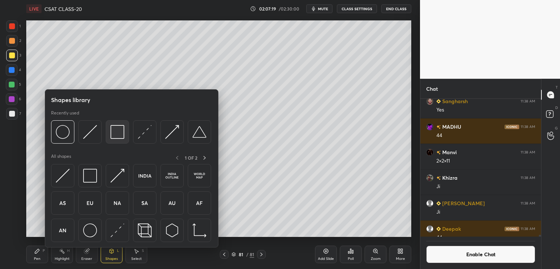
click at [117, 137] on img at bounding box center [117, 132] width 14 height 14
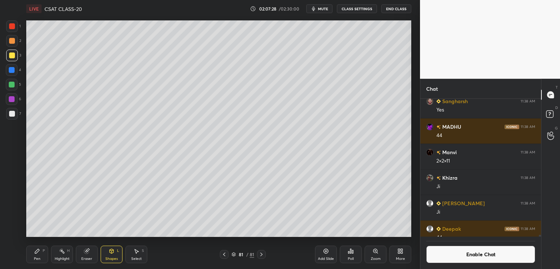
click at [11, 114] on div at bounding box center [12, 114] width 6 height 6
drag, startPoint x: 37, startPoint y: 253, endPoint x: 40, endPoint y: 247, distance: 6.5
click at [37, 251] on icon at bounding box center [37, 251] width 6 height 6
click at [326, 254] on div "Add Slide" at bounding box center [326, 254] width 22 height 17
click at [411, 103] on div "Setting up your live class Poll for secs No correct answer Start poll" at bounding box center [218, 128] width 391 height 222
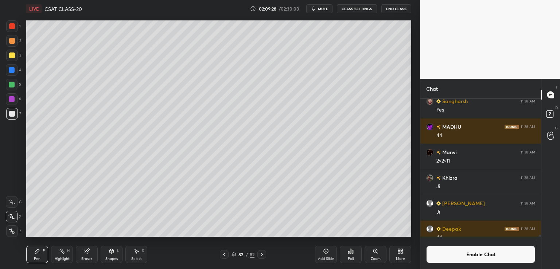
click at [330, 256] on div "Add Slide" at bounding box center [326, 254] width 22 height 17
click at [110, 254] on div "Shapes L" at bounding box center [112, 254] width 22 height 17
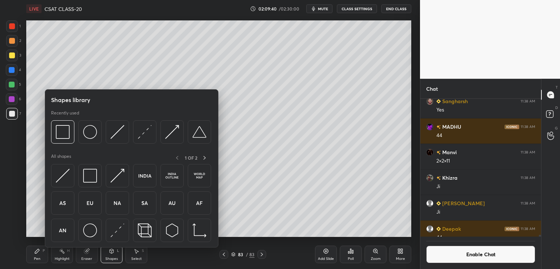
click at [35, 258] on div "Pen" at bounding box center [37, 259] width 7 height 4
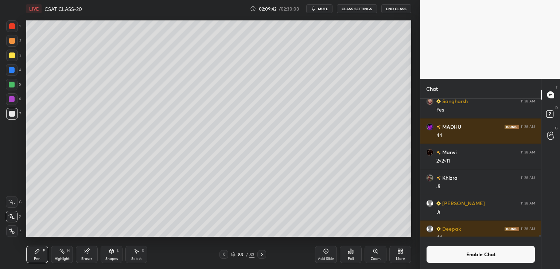
click at [89, 255] on div "Eraser" at bounding box center [87, 254] width 22 height 17
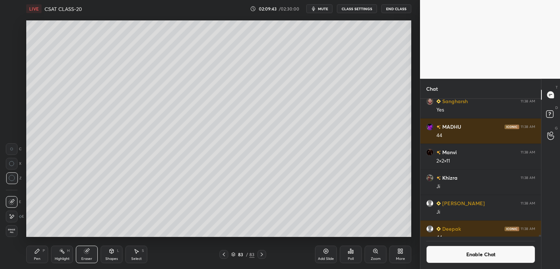
click at [12, 149] on icon at bounding box center [11, 149] width 3 height 3
click at [39, 254] on icon at bounding box center [37, 251] width 6 height 6
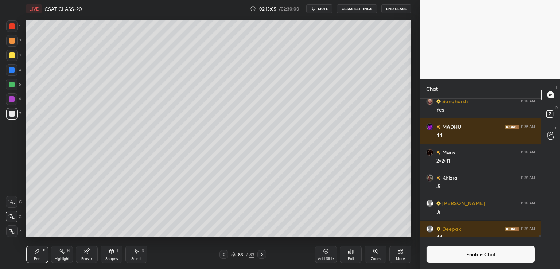
click at [326, 254] on icon at bounding box center [326, 251] width 6 height 6
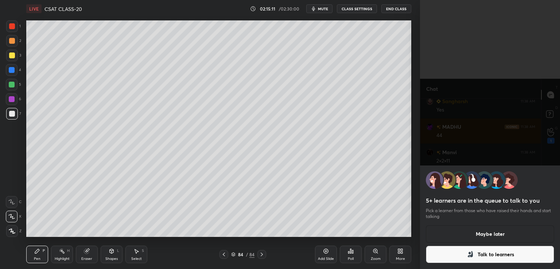
click at [6, 54] on div at bounding box center [12, 56] width 12 height 12
click at [504, 239] on button "Maybe later" at bounding box center [490, 233] width 128 height 17
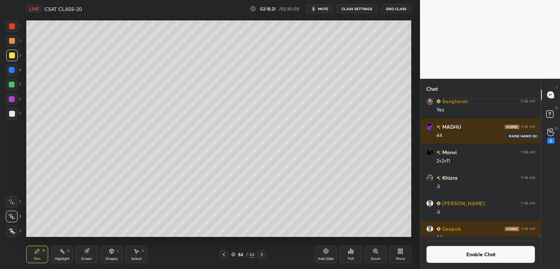
click at [548, 139] on div "2" at bounding box center [550, 141] width 7 height 6
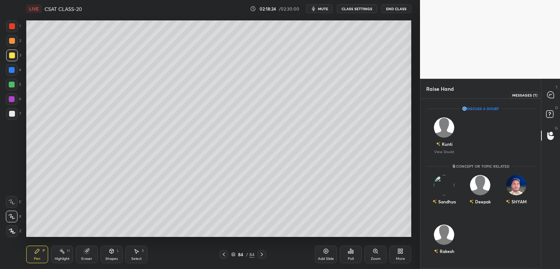
click at [552, 93] on icon at bounding box center [550, 94] width 7 height 7
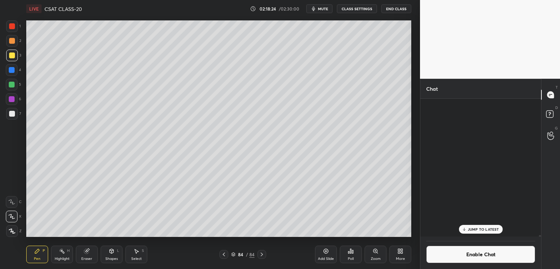
scroll to position [136, 118]
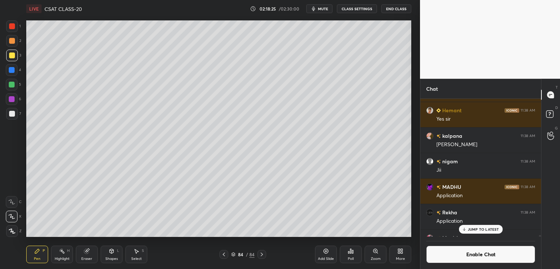
click at [484, 228] on p "JUMP TO LATEST" at bounding box center [483, 229] width 31 height 4
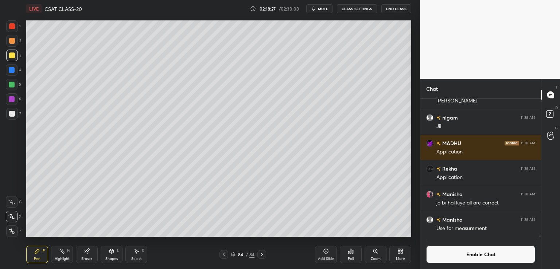
click at [455, 256] on button "Enable Chat" at bounding box center [480, 254] width 109 height 17
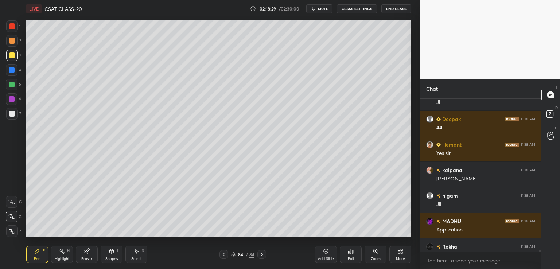
scroll to position [18406, 0]
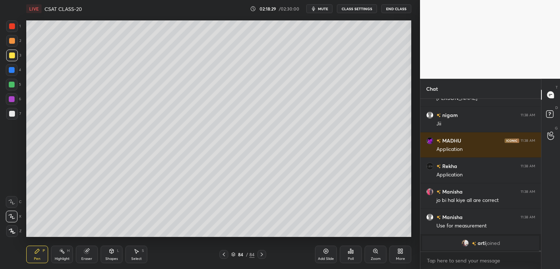
drag, startPoint x: 540, startPoint y: 251, endPoint x: 538, endPoint y: 255, distance: 5.2
click at [540, 257] on div "Hemant 11:38 AM Yes [PERSON_NAME] 11:38 AM [PERSON_NAME] 11:38 AM Jii MADHU 11:…" at bounding box center [480, 184] width 121 height 170
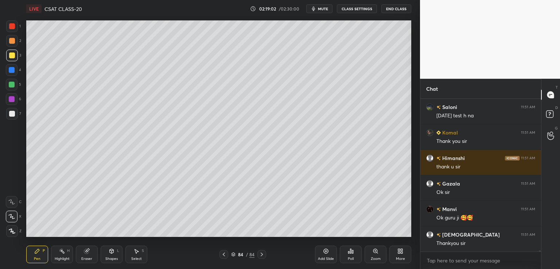
scroll to position [20230, 0]
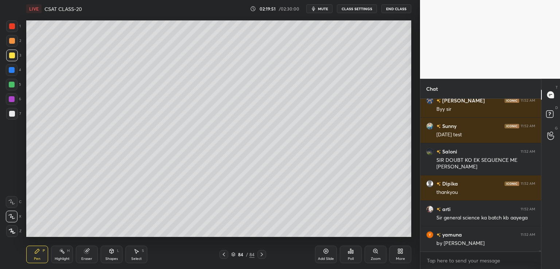
click at [358, 8] on button "CLASS SETTINGS" at bounding box center [357, 8] width 40 height 9
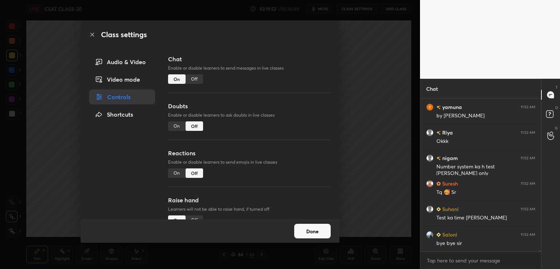
click at [193, 79] on div "Off" at bounding box center [193, 78] width 17 height 9
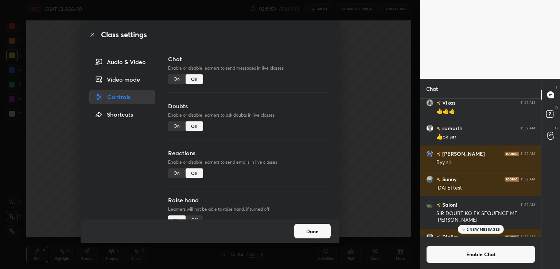
click at [378, 97] on div "Class settings Audio & Video Video mode Controls Shortcuts Chat Enable or disab…" at bounding box center [210, 134] width 420 height 269
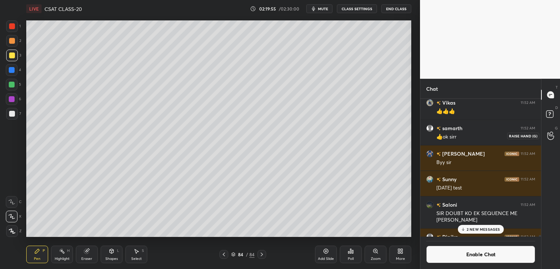
click at [551, 133] on icon at bounding box center [550, 136] width 7 height 8
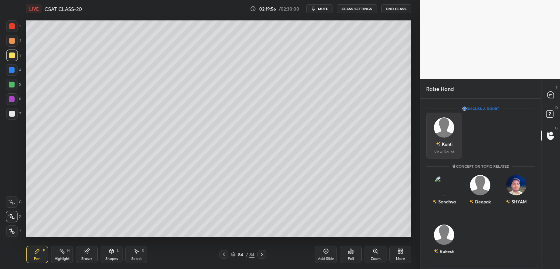
click at [439, 142] on img "grid" at bounding box center [438, 144] width 4 height 4
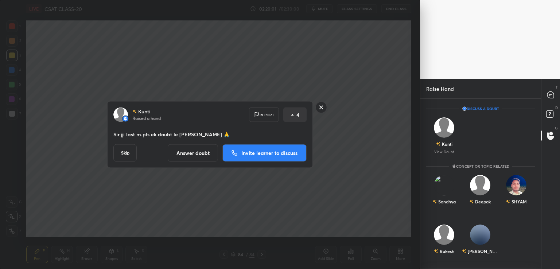
click at [264, 154] on p "Invite learner to discuss" at bounding box center [269, 152] width 56 height 5
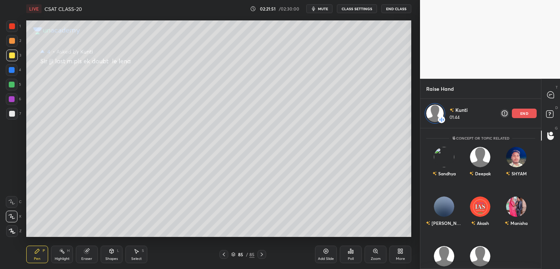
click at [529, 114] on div "end" at bounding box center [524, 113] width 25 height 9
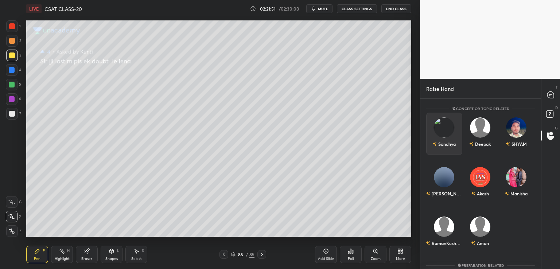
click at [452, 145] on div "Sandhya" at bounding box center [444, 134] width 36 height 42
click at [440, 149] on button "INVITE" at bounding box center [444, 148] width 30 height 9
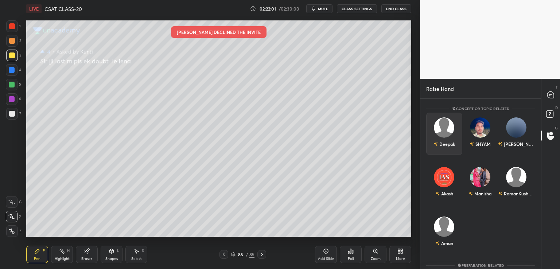
click at [445, 140] on div "Deepak" at bounding box center [443, 144] width 21 height 12
click at [440, 144] on button "INVITE" at bounding box center [444, 148] width 30 height 9
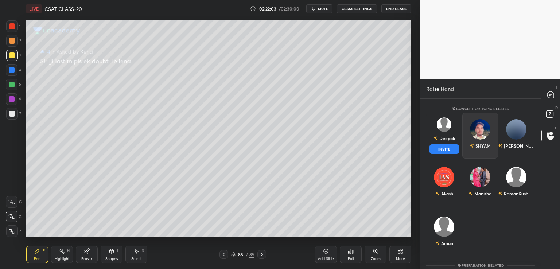
click at [443, 148] on button "INVITE" at bounding box center [444, 148] width 30 height 9
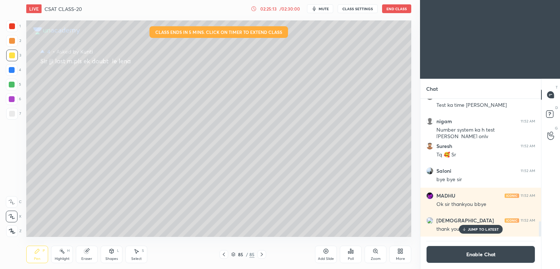
scroll to position [36216, 36048]
click at [553, 136] on icon at bounding box center [550, 135] width 7 height 7
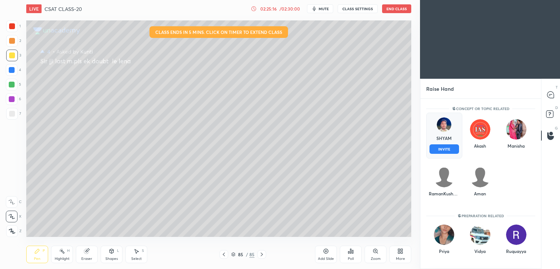
click at [442, 146] on div "SHYAM INVITE" at bounding box center [444, 136] width 36 height 46
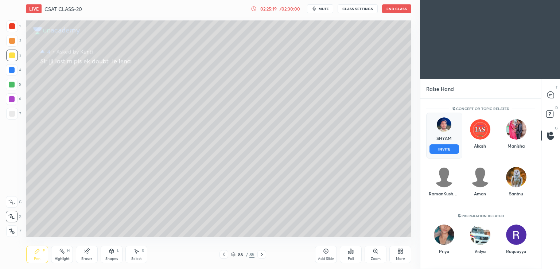
click at [439, 147] on button "INVITE" at bounding box center [444, 148] width 30 height 9
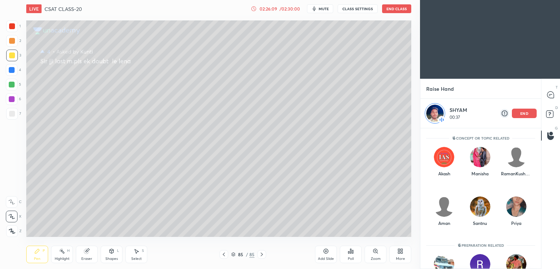
scroll to position [168, 118]
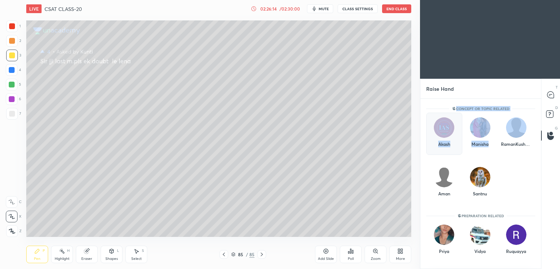
click at [445, 142] on div "Akash" at bounding box center [444, 144] width 12 height 7
click at [446, 148] on div "Akash" at bounding box center [444, 134] width 36 height 42
click at [480, 147] on div "Manisha" at bounding box center [480, 134] width 36 height 42
click at [477, 143] on div "Manisha" at bounding box center [479, 144] width 17 height 7
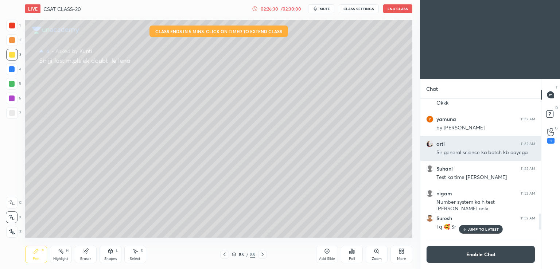
scroll to position [36216, 36048]
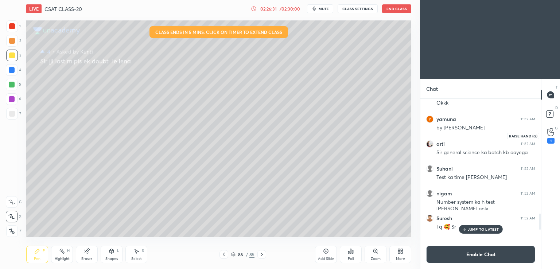
click at [548, 138] on div "1" at bounding box center [550, 135] width 15 height 13
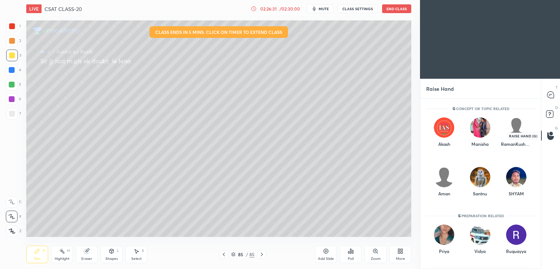
scroll to position [2, 2]
click at [443, 146] on div "Akash" at bounding box center [444, 134] width 36 height 42
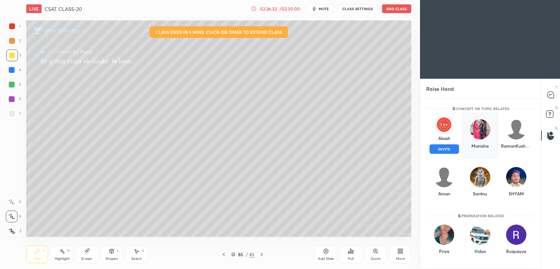
click at [440, 150] on button "INVITE" at bounding box center [444, 148] width 30 height 9
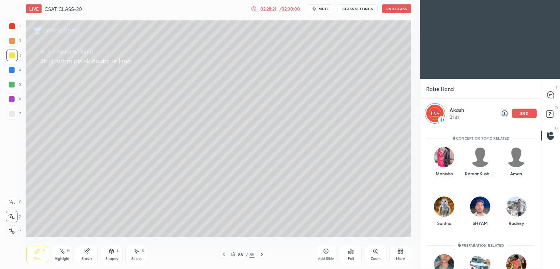
click at [526, 113] on p "end" at bounding box center [524, 114] width 8 height 4
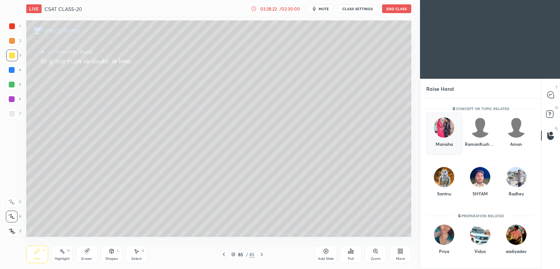
click at [441, 150] on div "Manisha" at bounding box center [444, 134] width 36 height 42
click at [440, 149] on button "INVITE" at bounding box center [444, 148] width 30 height 9
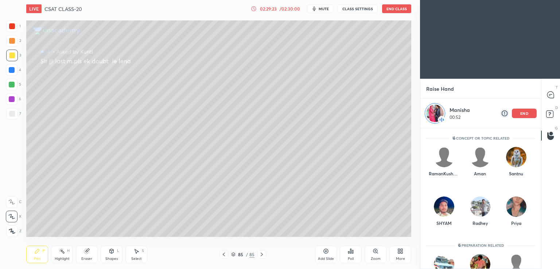
click at [326, 251] on icon at bounding box center [326, 251] width 6 height 6
click at [163, 249] on div "LIVE CSAT CLASS-20 02:29:53 / 02:30:00 mute CLASS SETTINGS End Class Setting up…" at bounding box center [218, 134] width 391 height 269
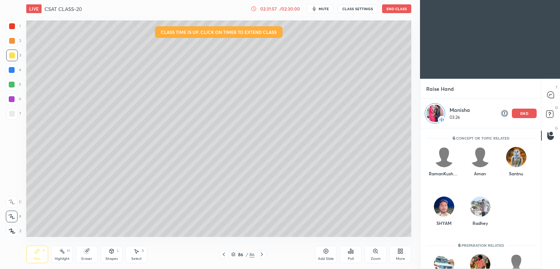
click at [328, 253] on div "Add Slide" at bounding box center [326, 254] width 22 height 17
click at [113, 252] on icon at bounding box center [112, 251] width 4 height 4
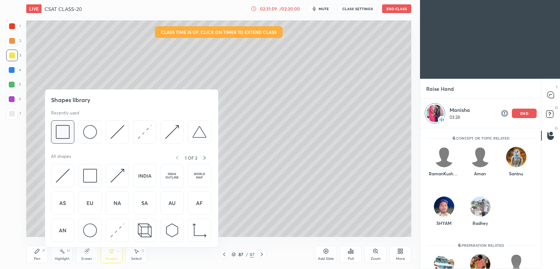
click at [58, 128] on img at bounding box center [63, 132] width 14 height 14
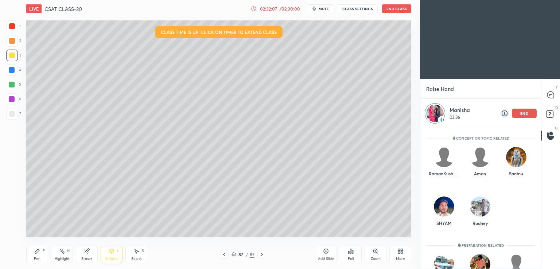
click at [111, 255] on div "Shapes L" at bounding box center [112, 254] width 22 height 17
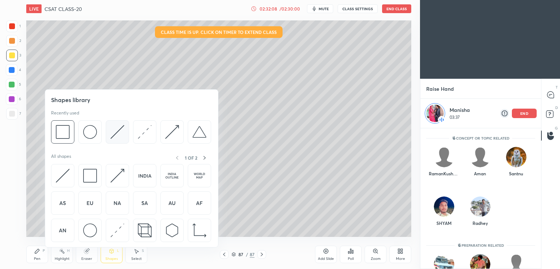
click at [122, 132] on img at bounding box center [117, 132] width 14 height 14
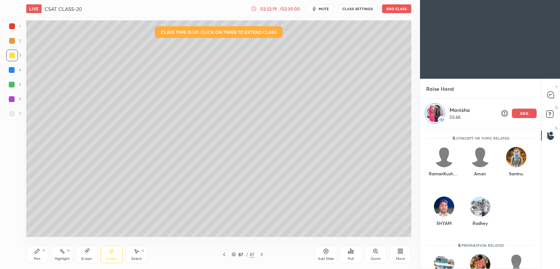
click at [34, 249] on div "Pen P" at bounding box center [37, 254] width 22 height 17
click at [224, 255] on icon at bounding box center [224, 254] width 6 height 6
click at [262, 254] on icon at bounding box center [262, 254] width 6 height 6
click at [226, 255] on icon at bounding box center [224, 254] width 6 height 6
click at [262, 253] on icon at bounding box center [262, 254] width 6 height 6
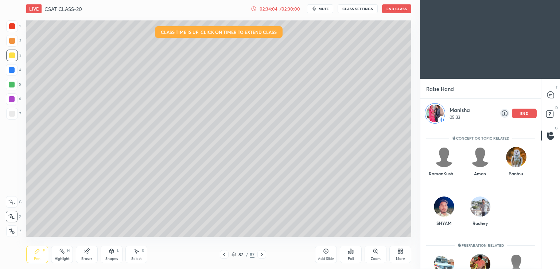
click at [522, 114] on p "end" at bounding box center [524, 114] width 8 height 4
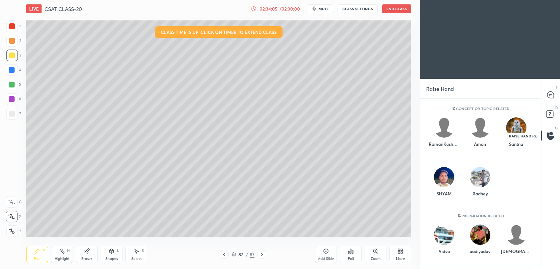
click at [545, 136] on div at bounding box center [550, 135] width 15 height 13
click at [551, 93] on icon at bounding box center [550, 94] width 7 height 7
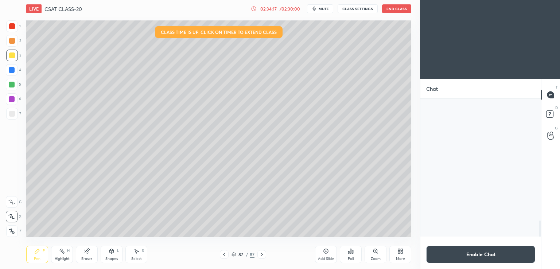
scroll to position [136, 118]
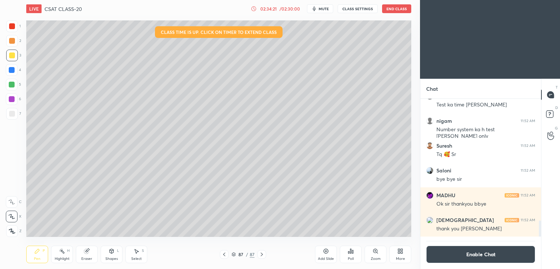
click at [398, 12] on button "End Class" at bounding box center [396, 8] width 29 height 9
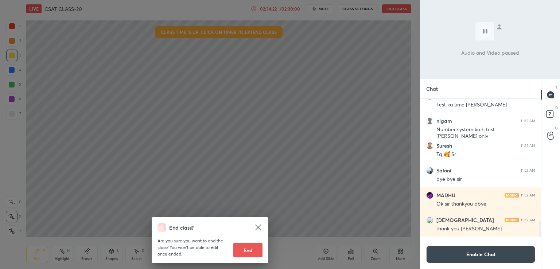
click at [254, 251] on button "End" at bounding box center [247, 250] width 29 height 15
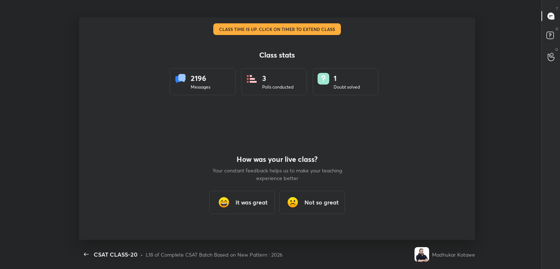
scroll to position [0, 0]
